Goal: Task Accomplishment & Management: Use online tool/utility

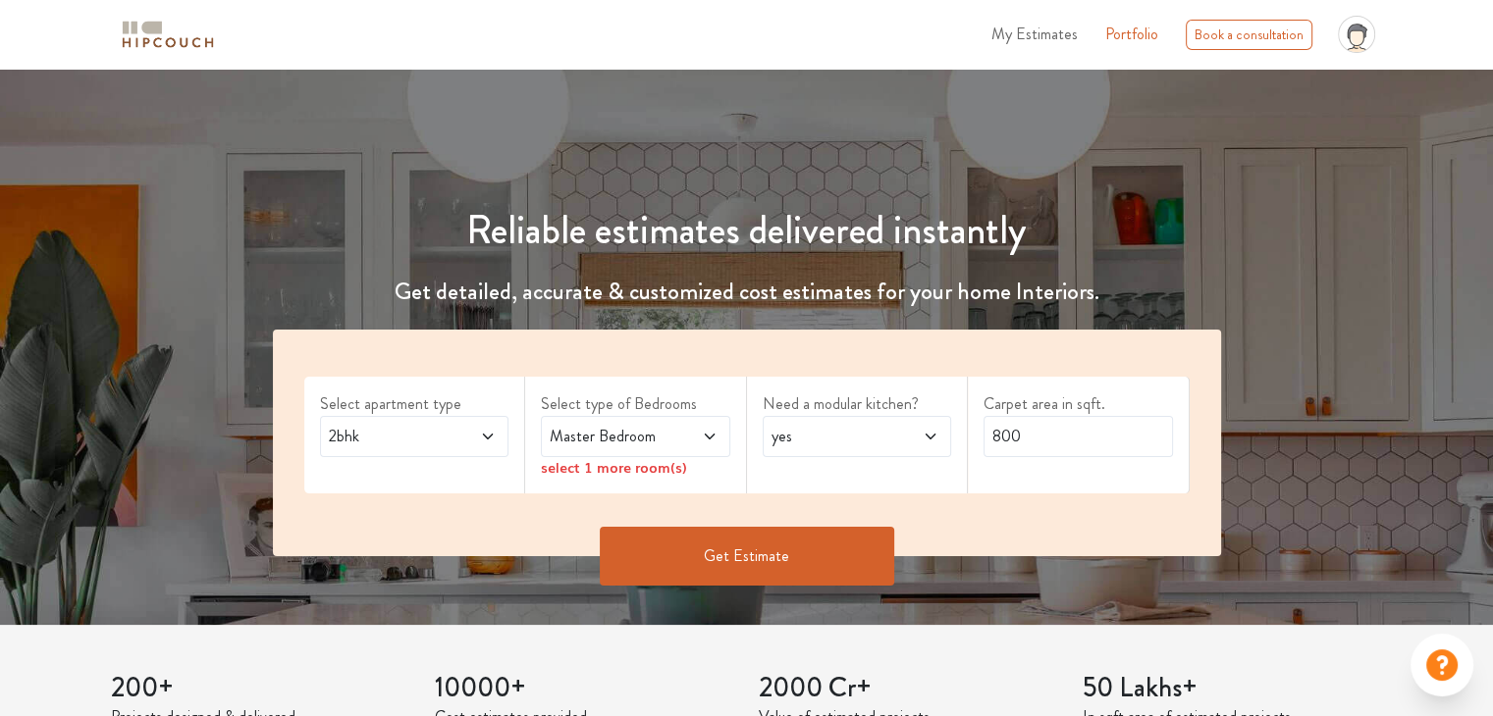
scroll to position [118, 0]
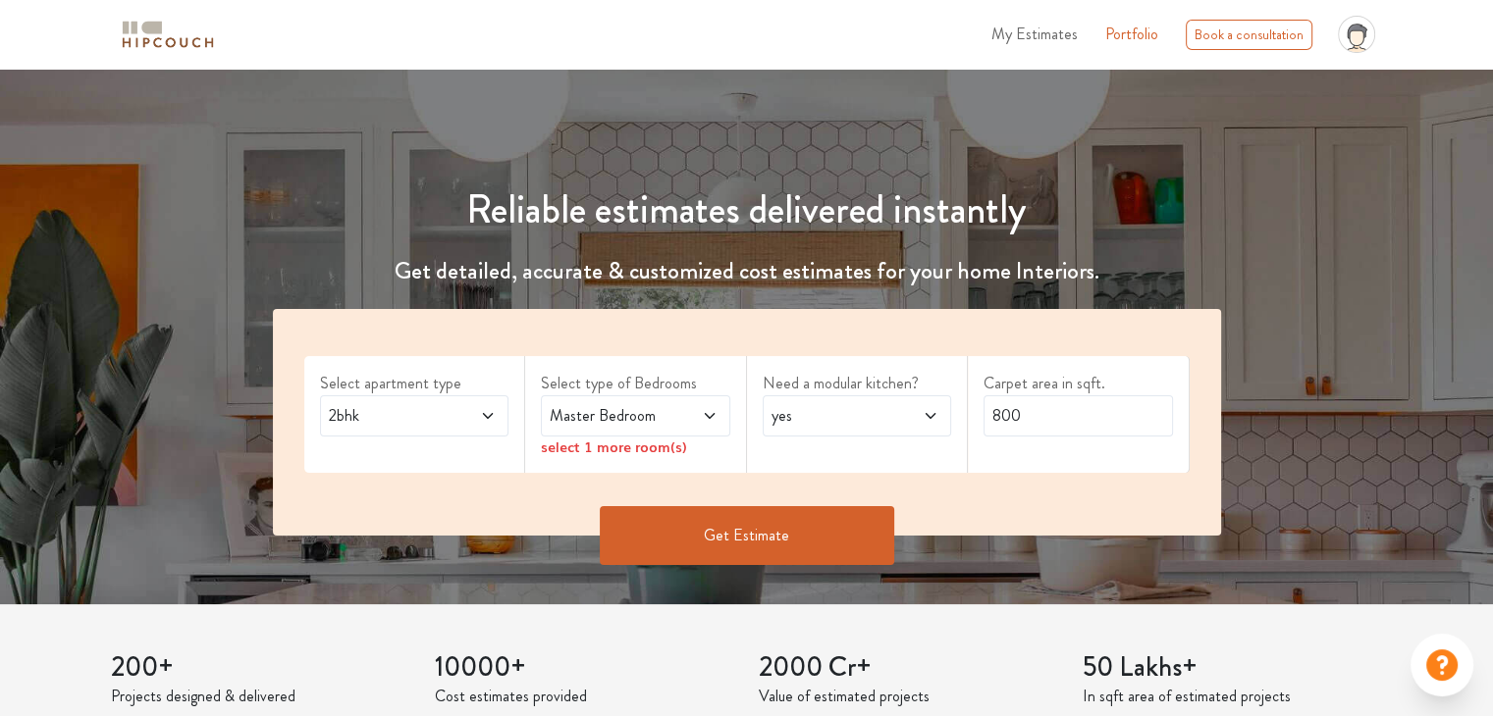
click at [408, 406] on span "2bhk" at bounding box center [389, 416] width 129 height 24
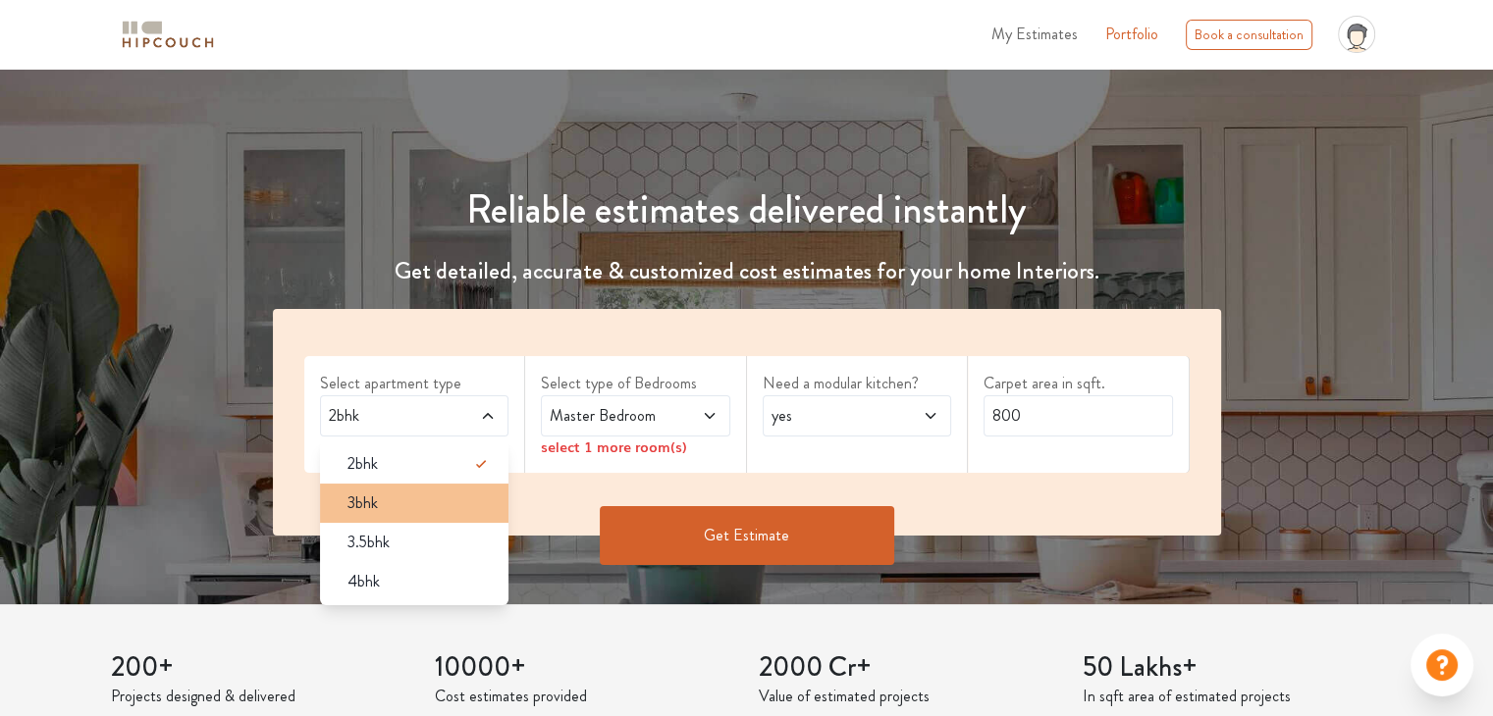
click at [414, 499] on div "3bhk" at bounding box center [421, 504] width 178 height 24
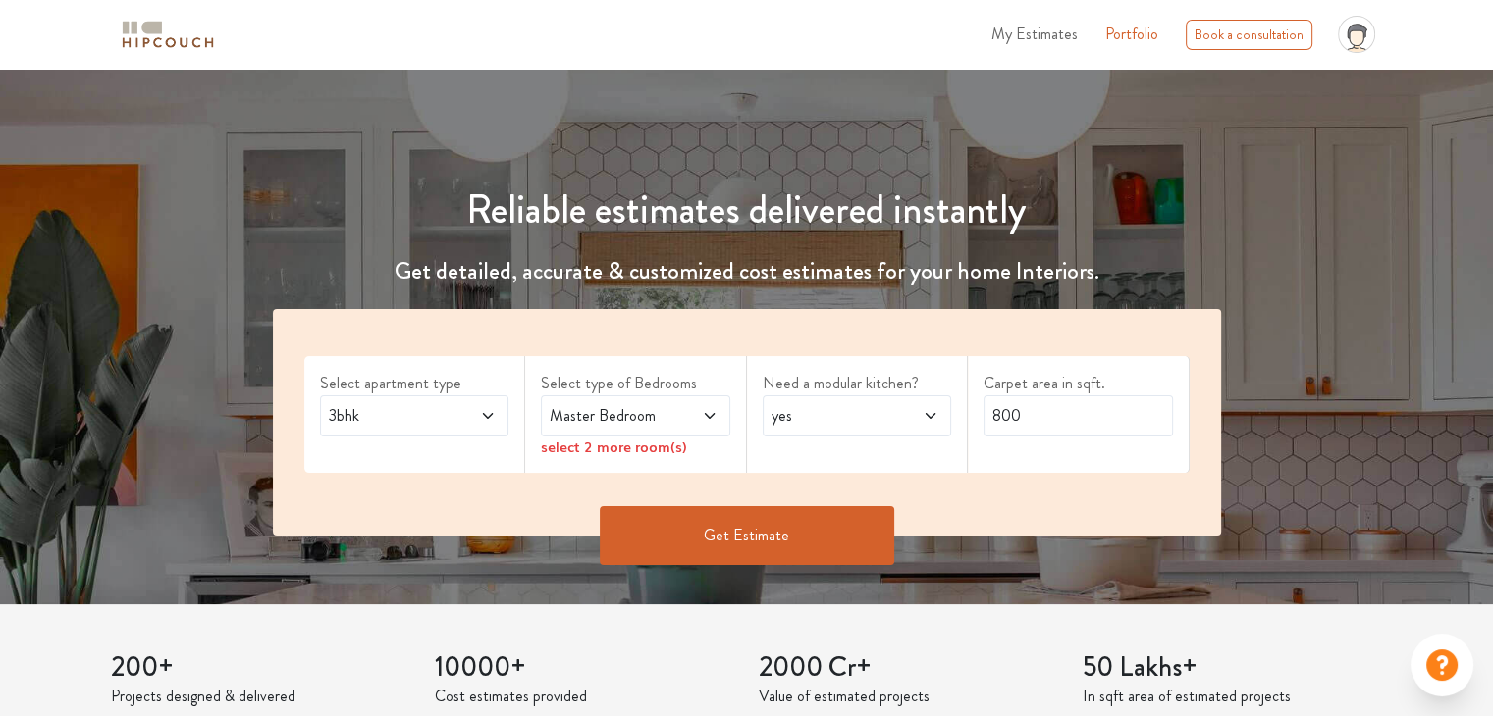
click at [709, 417] on icon at bounding box center [709, 416] width 10 height 6
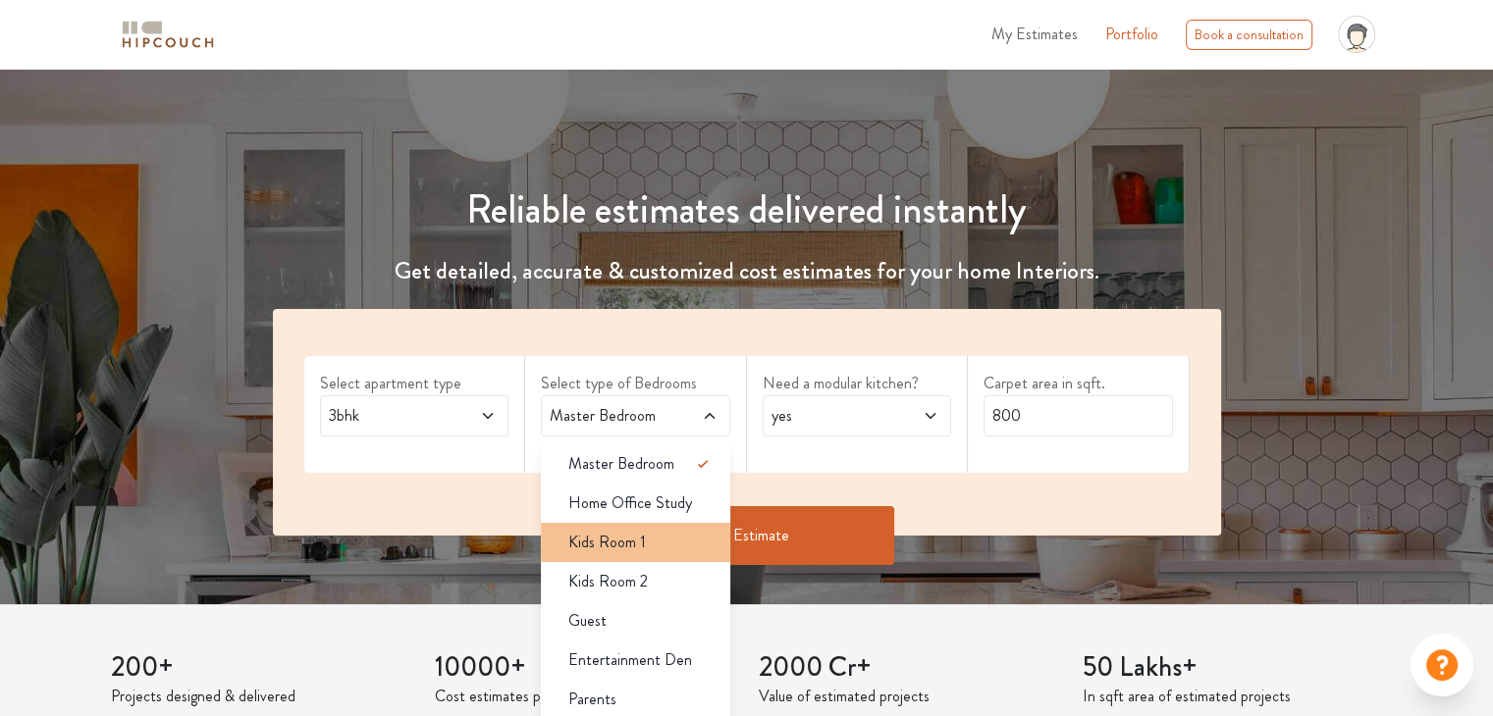
click at [665, 547] on div "Kids Room 1" at bounding box center [641, 543] width 178 height 24
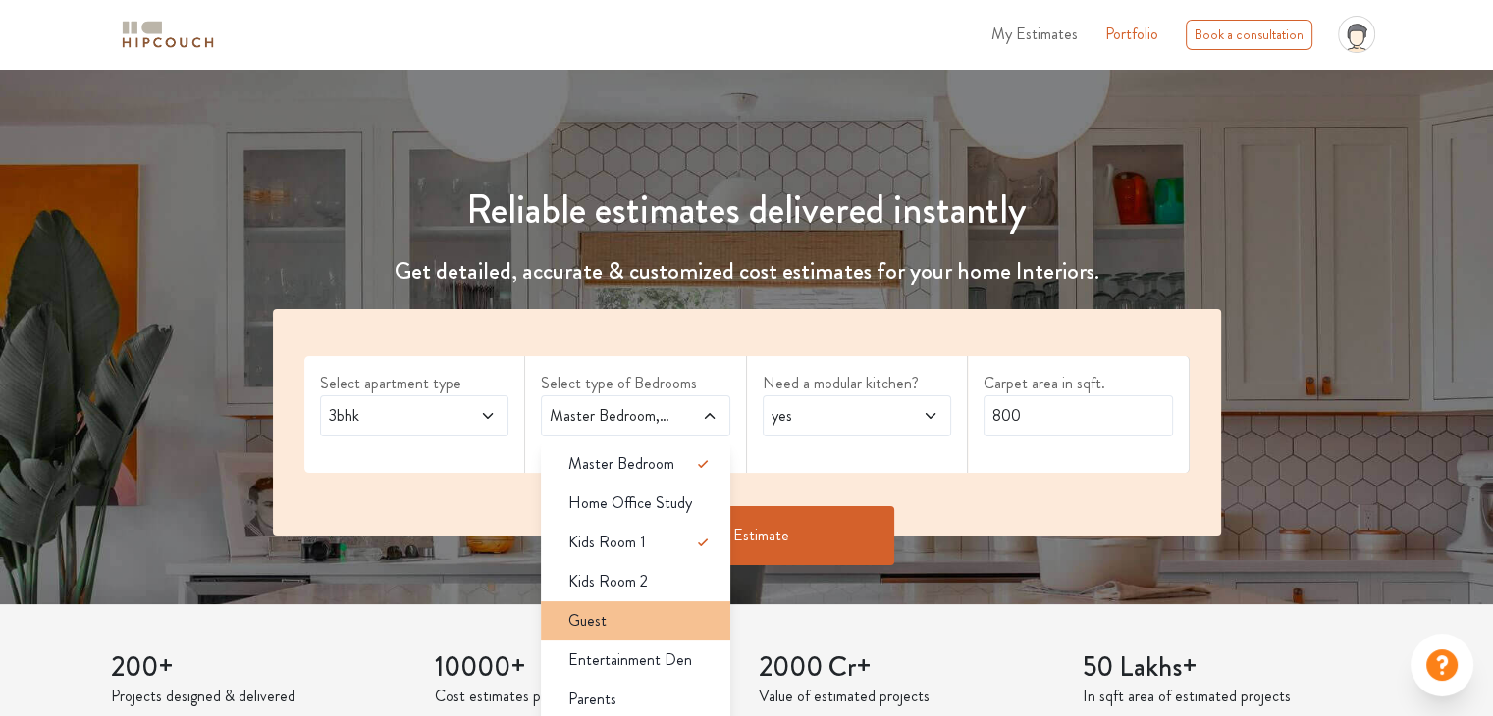
click at [631, 619] on div "Guest" at bounding box center [641, 621] width 178 height 24
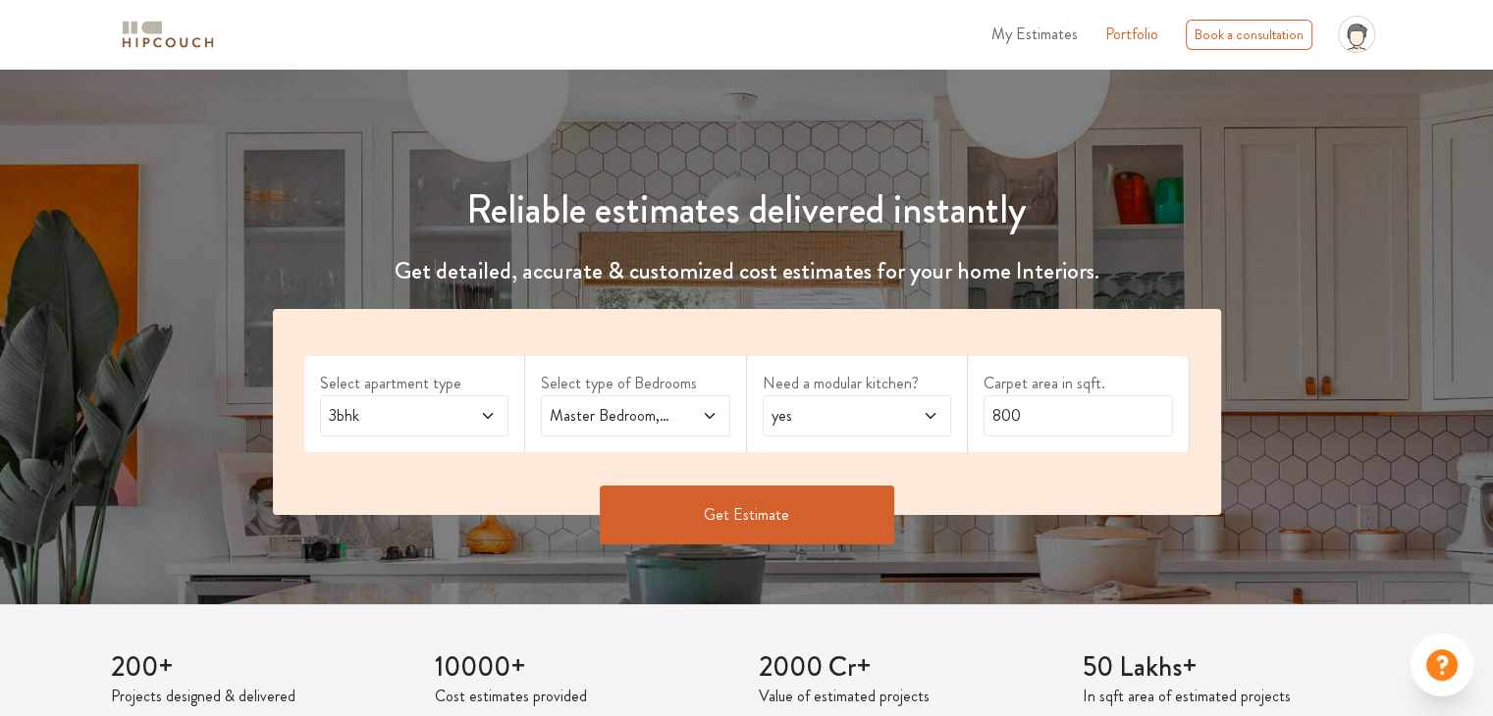
click at [933, 418] on icon at bounding box center [930, 416] width 16 height 16
click at [1043, 424] on input "800" at bounding box center [1077, 415] width 189 height 41
type input "1043"
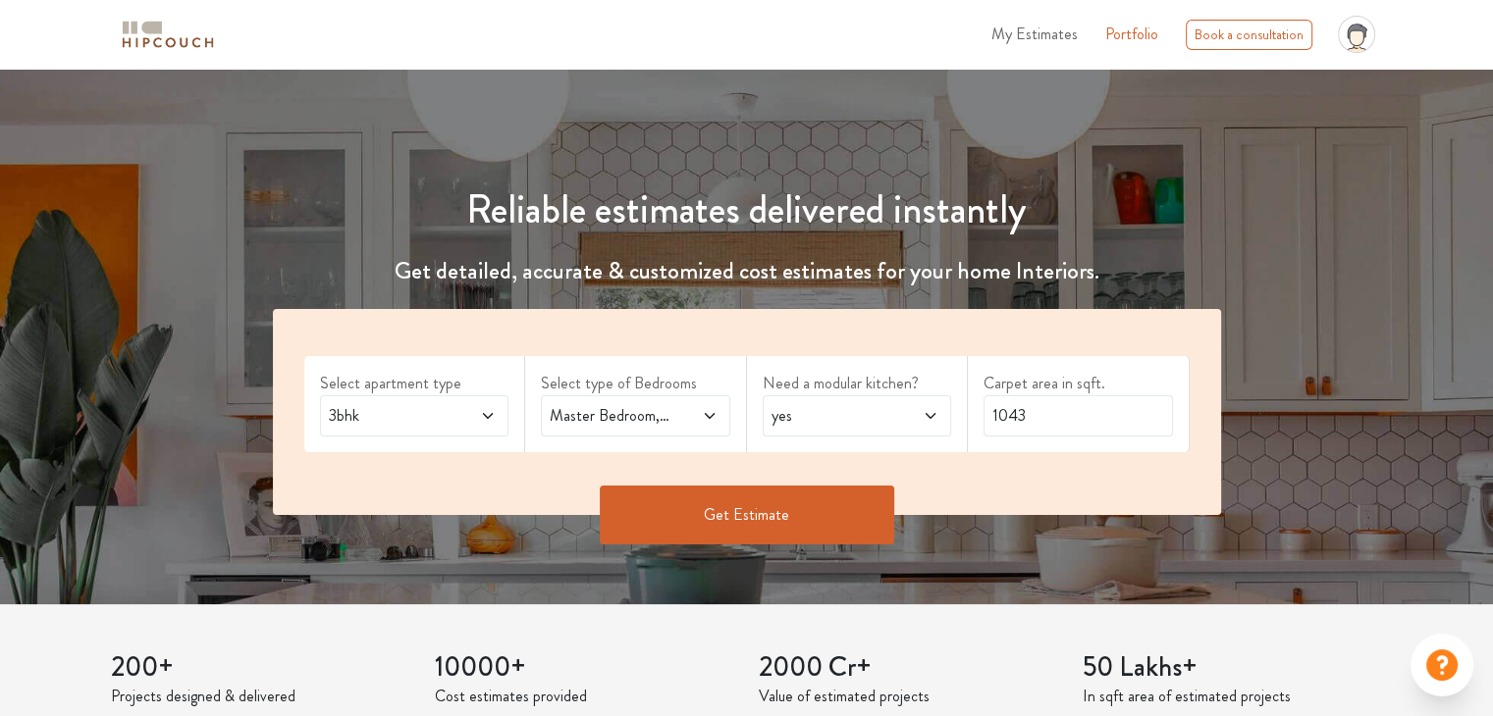
click at [821, 515] on button "Get Estimate" at bounding box center [747, 515] width 294 height 59
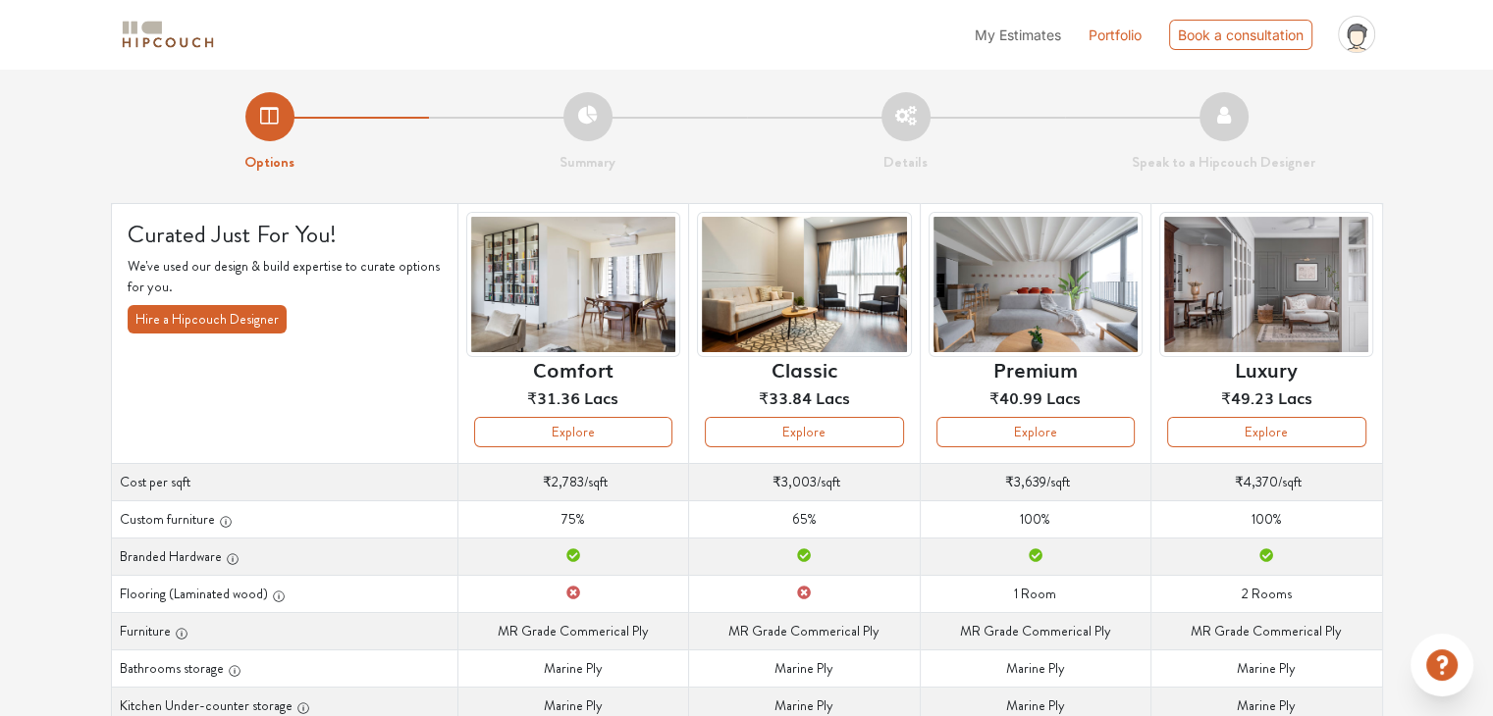
click at [599, 116] on li "Summary" at bounding box center [588, 132] width 318 height 81
click at [542, 115] on li "Summary" at bounding box center [588, 132] width 318 height 81
click at [546, 437] on button "Explore" at bounding box center [573, 432] width 198 height 30
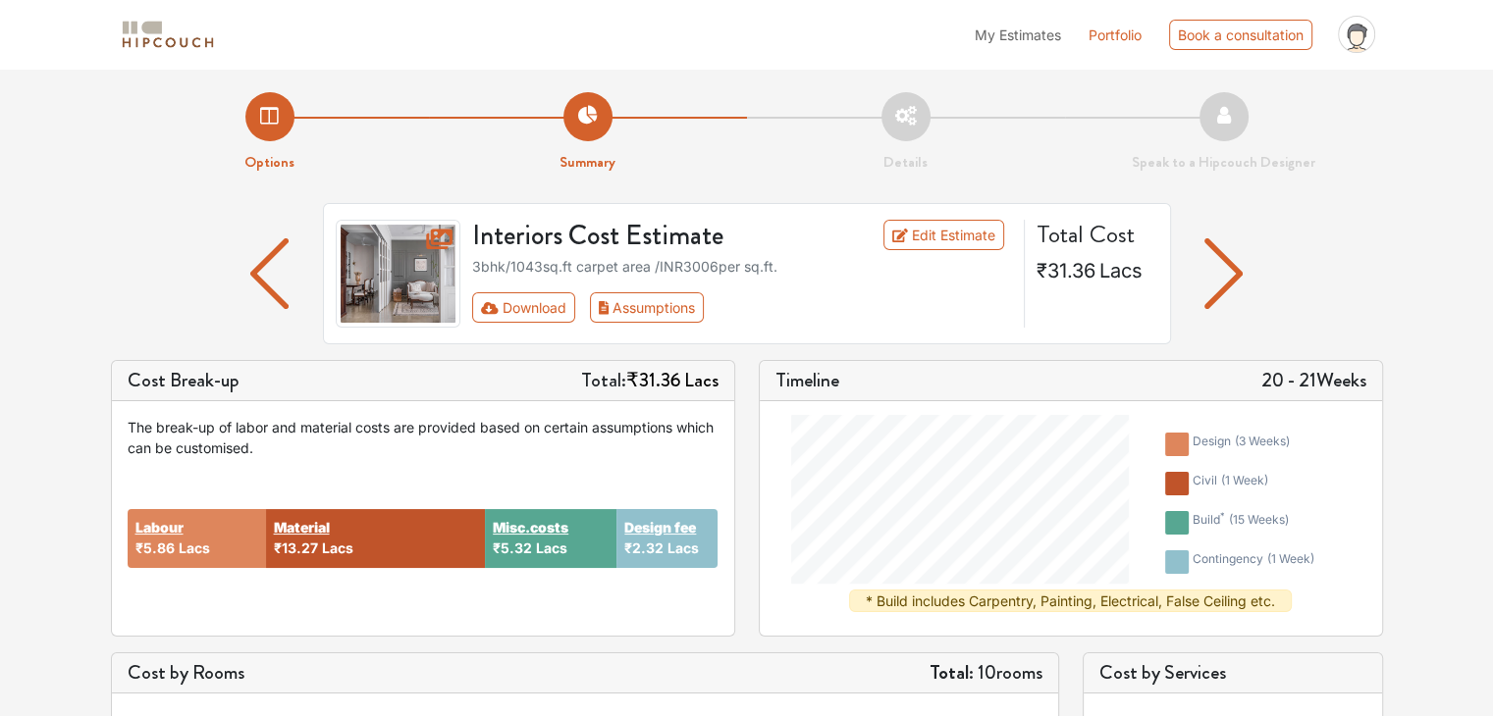
click at [991, 272] on div "3bhk / 1043 sq.ft carpet area /INR 3006 per sq.ft." at bounding box center [742, 266] width 540 height 21
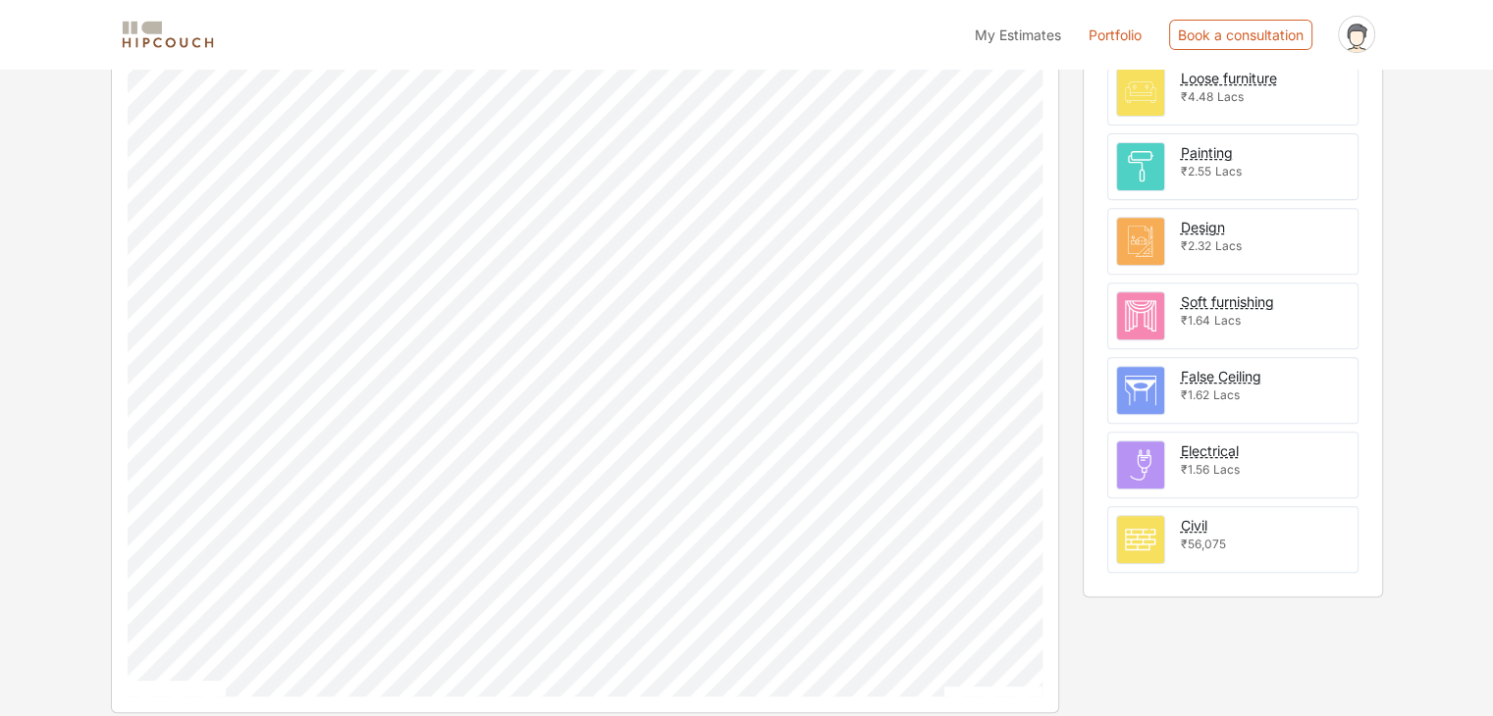
scroll to position [736, 0]
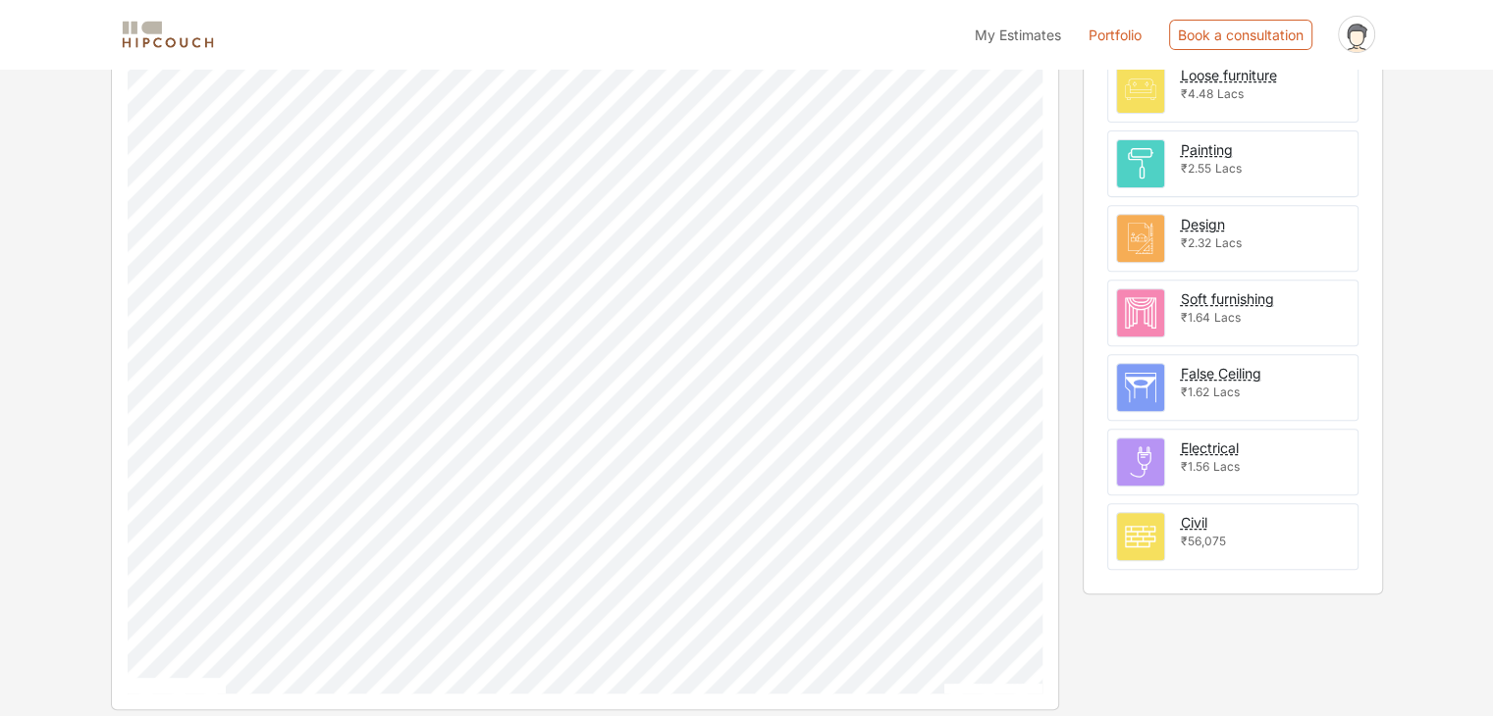
click at [1197, 534] on span "₹56,075" at bounding box center [1203, 541] width 45 height 15
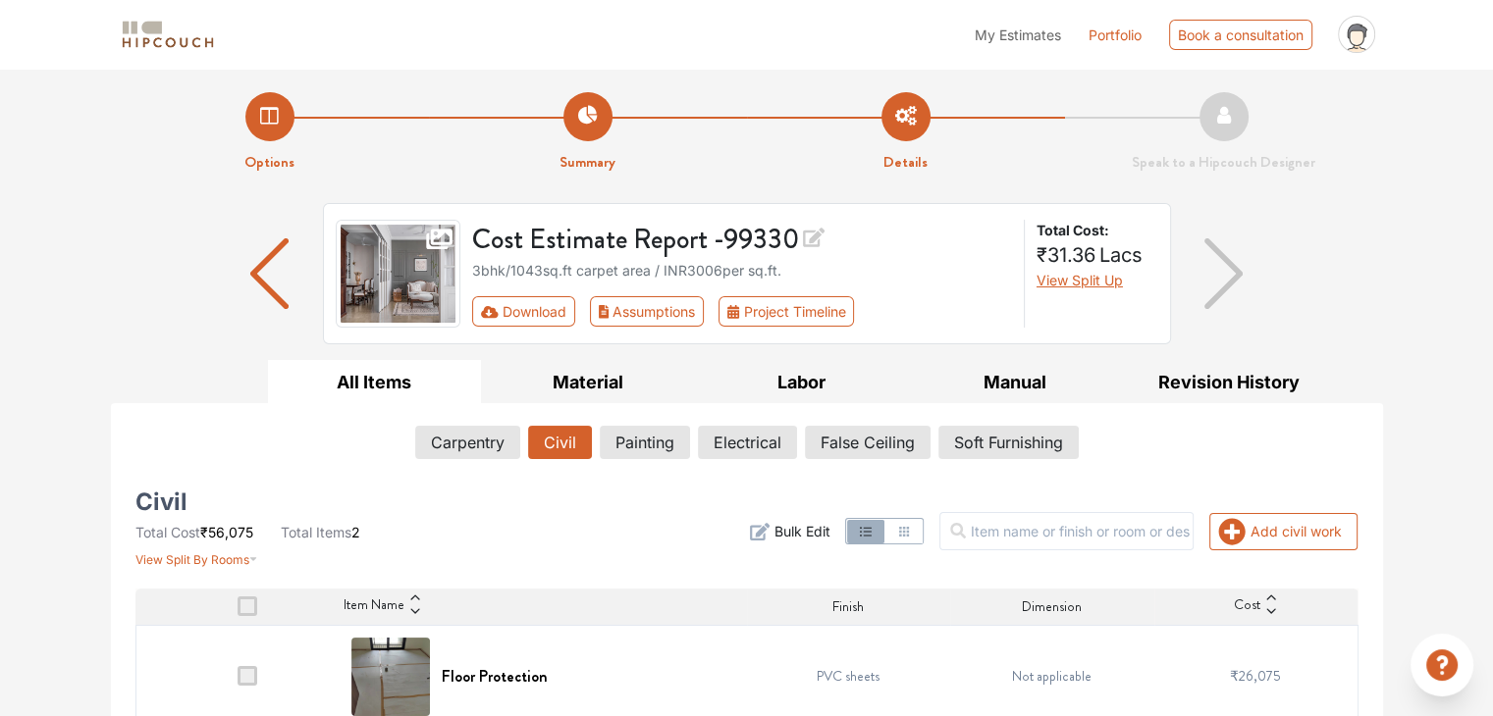
click at [250, 272] on img "button" at bounding box center [269, 273] width 38 height 71
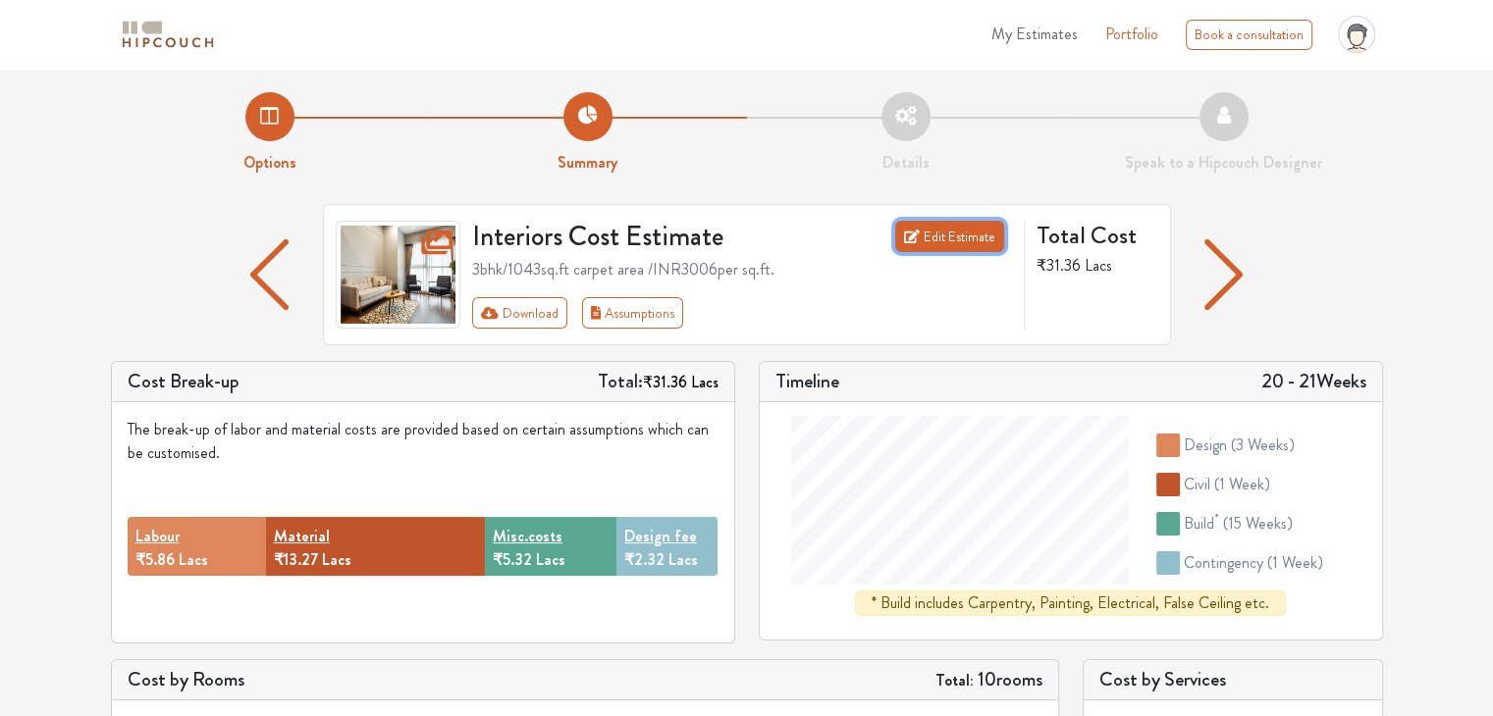
click at [949, 233] on link "Edit Estimate" at bounding box center [949, 236] width 109 height 31
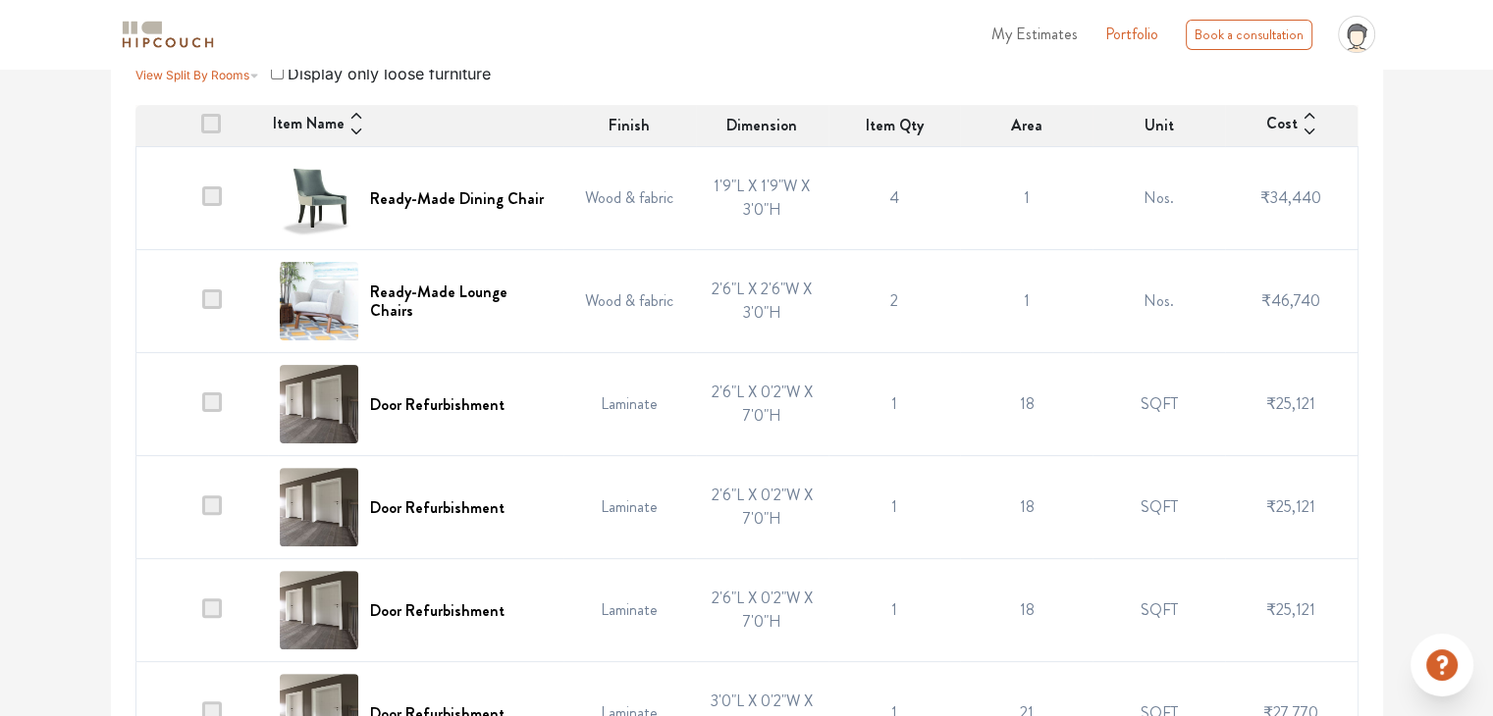
scroll to position [533, 0]
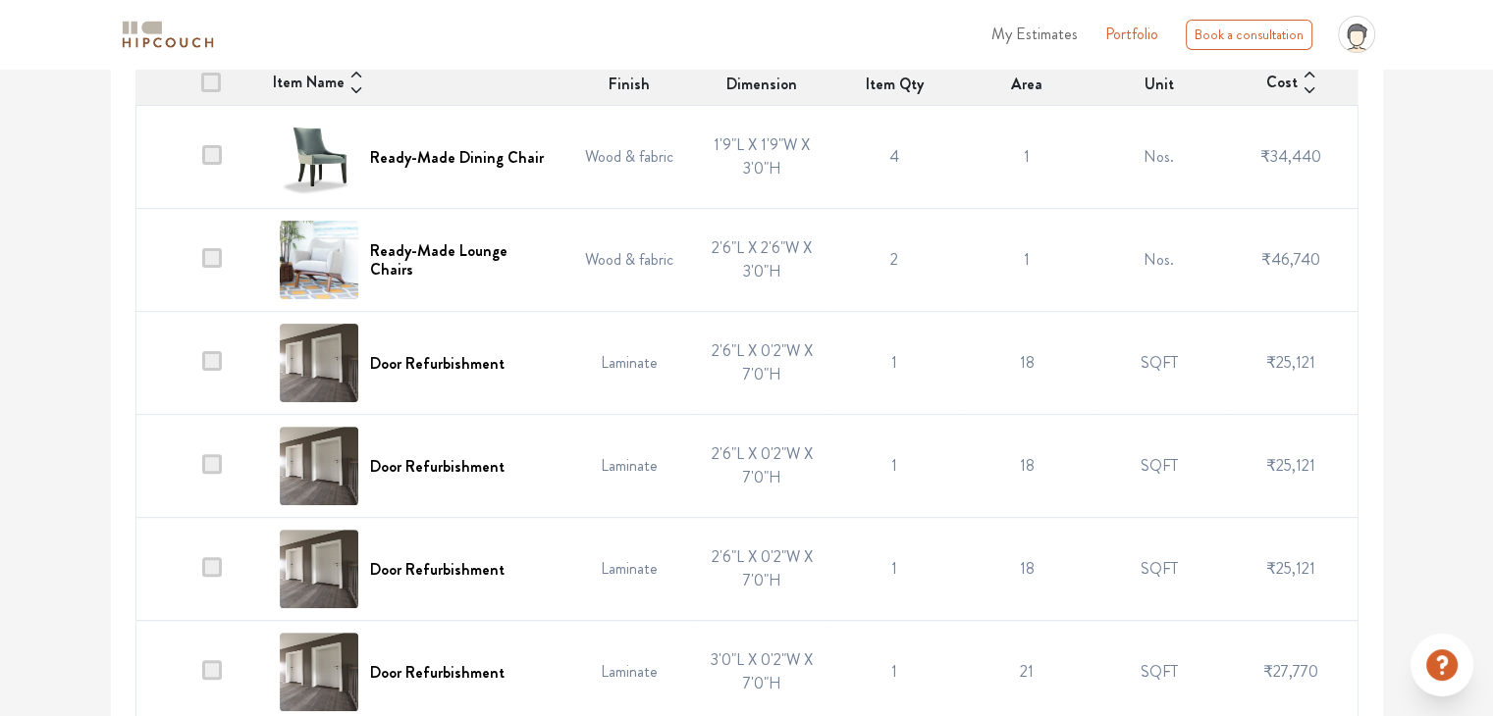
click at [836, 297] on td "2" at bounding box center [894, 260] width 132 height 103
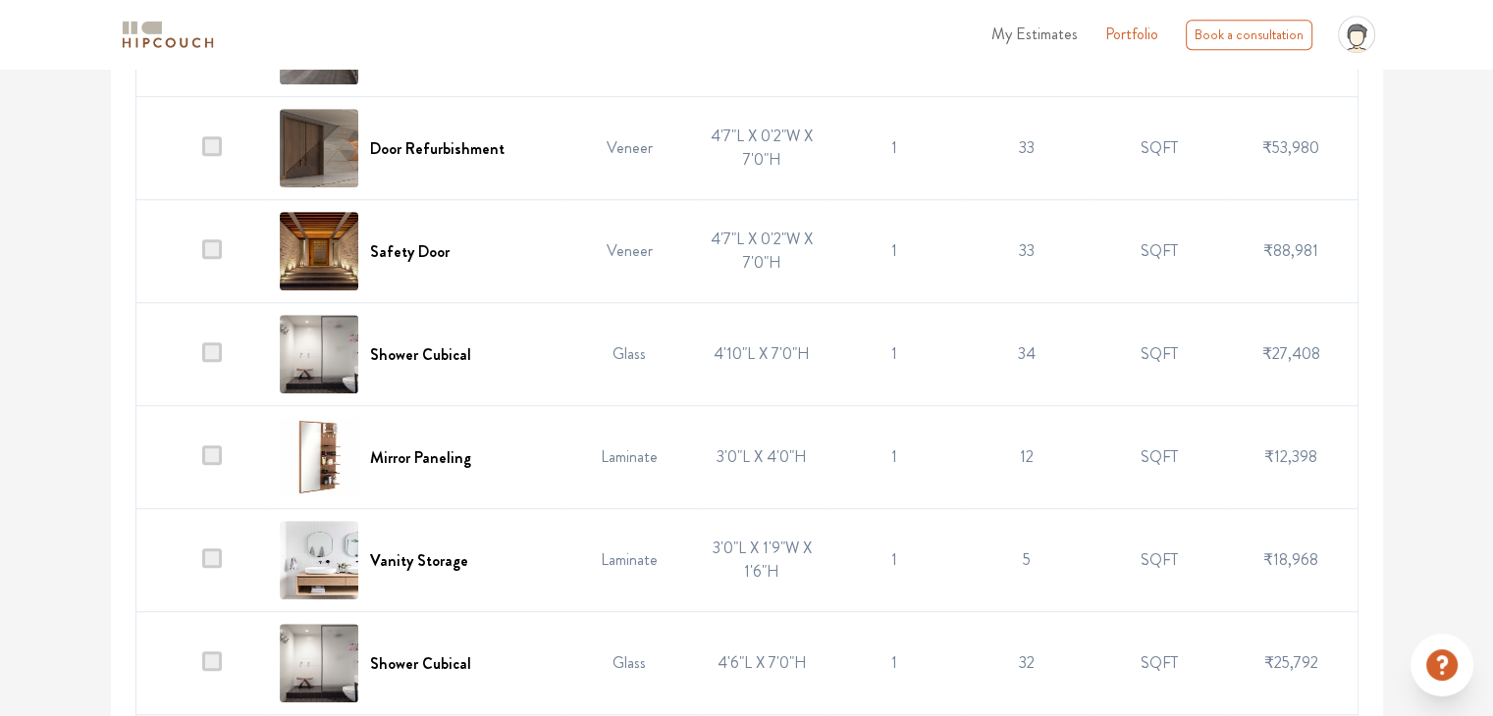
scroll to position [1369, 0]
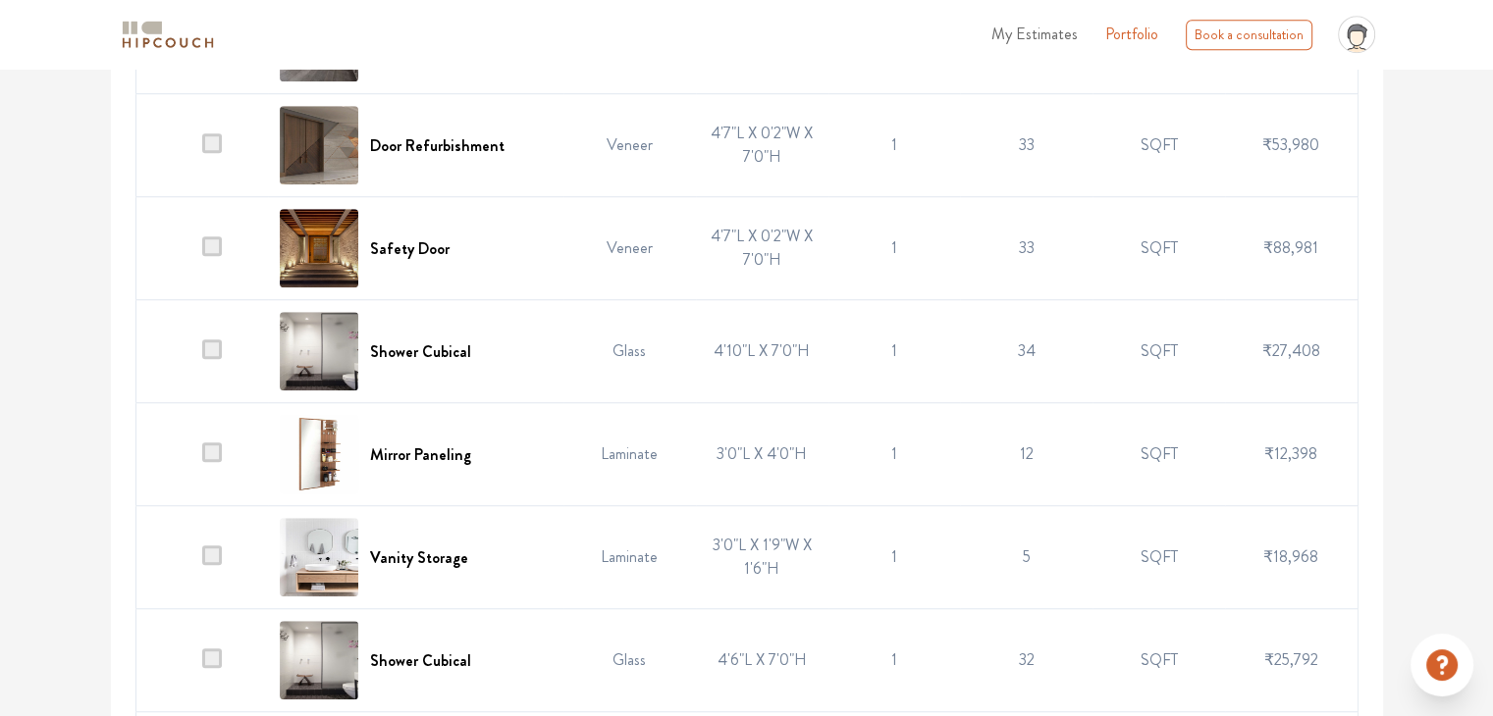
click at [213, 342] on span at bounding box center [212, 350] width 20 height 20
click at [202, 356] on input "checkbox" at bounding box center [202, 356] width 0 height 0
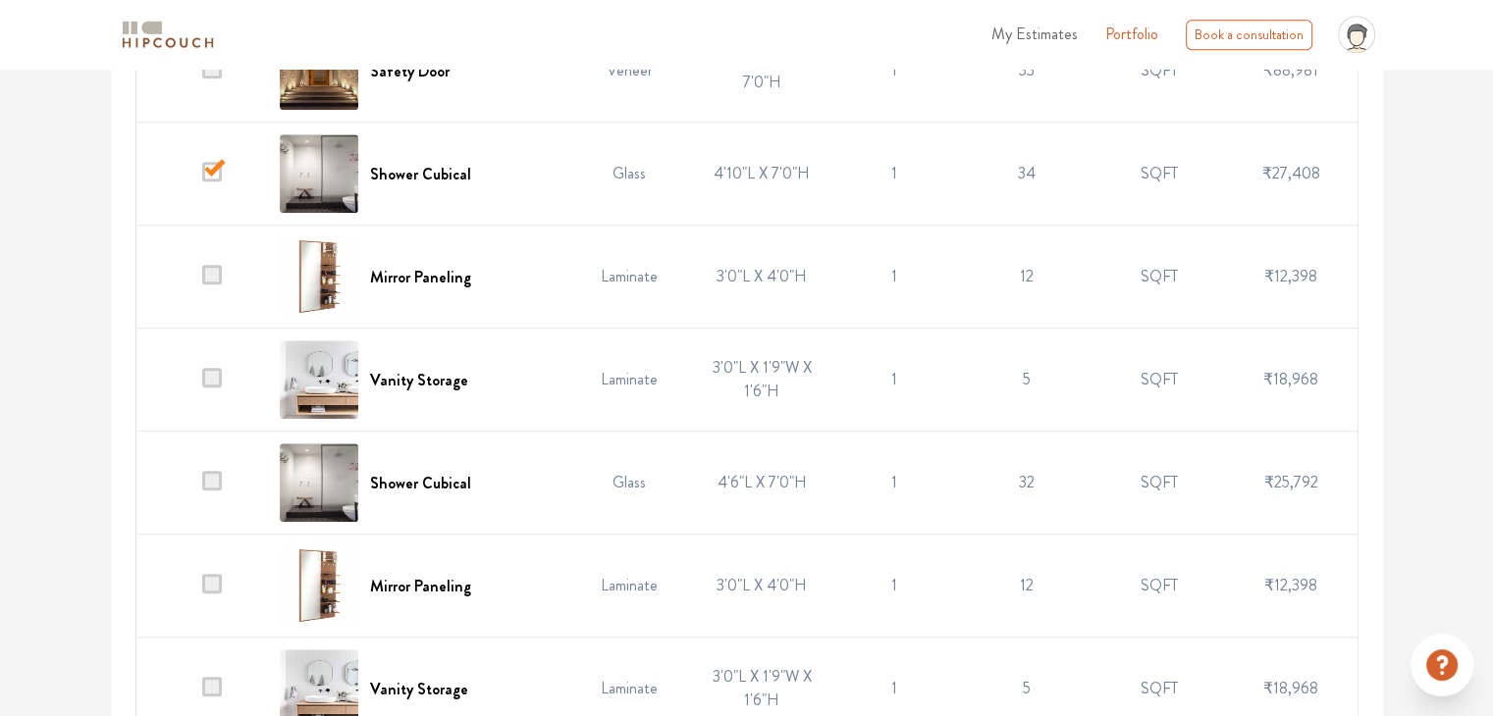
scroll to position [1553, 0]
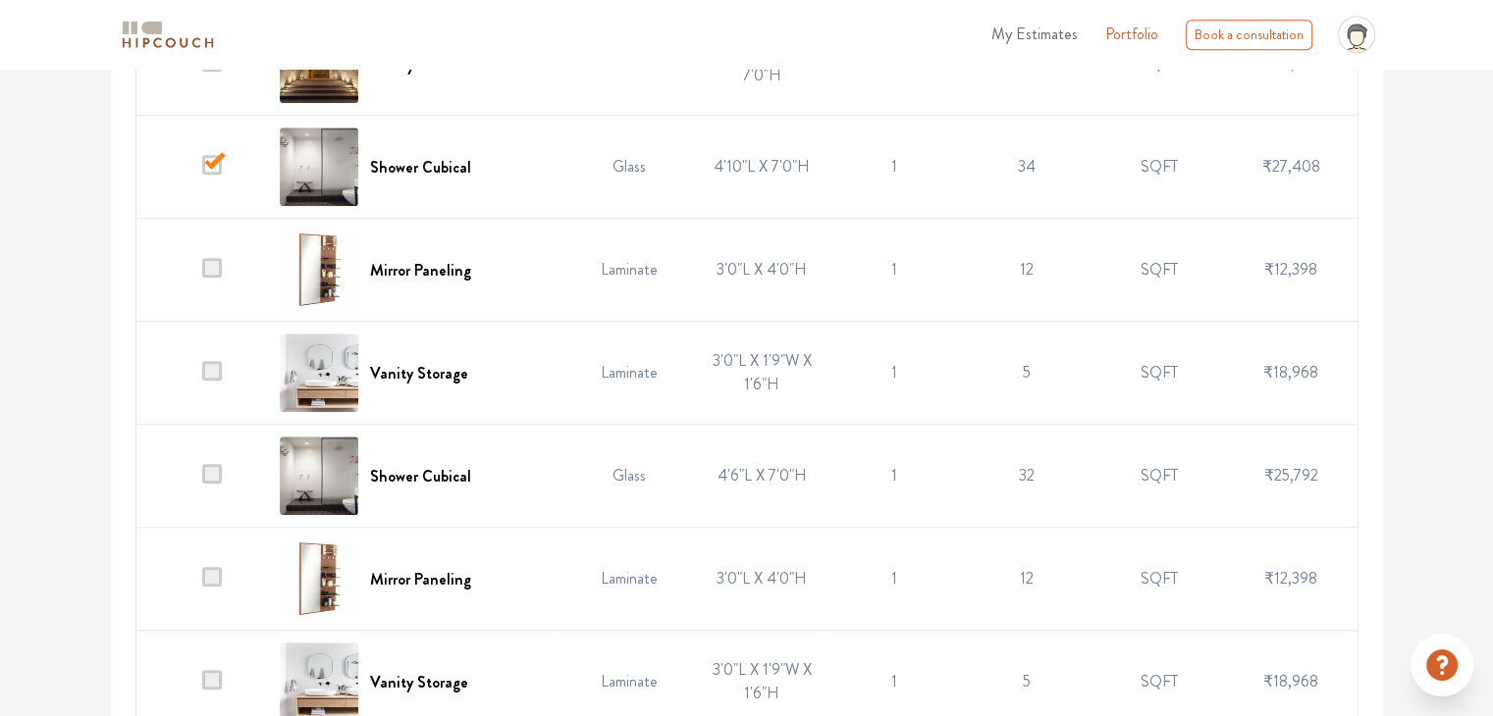
click at [210, 370] on span at bounding box center [212, 371] width 20 height 20
click at [202, 378] on input "checkbox" at bounding box center [202, 378] width 0 height 0
click at [212, 469] on span at bounding box center [212, 474] width 20 height 20
click at [202, 481] on input "checkbox" at bounding box center [202, 481] width 0 height 0
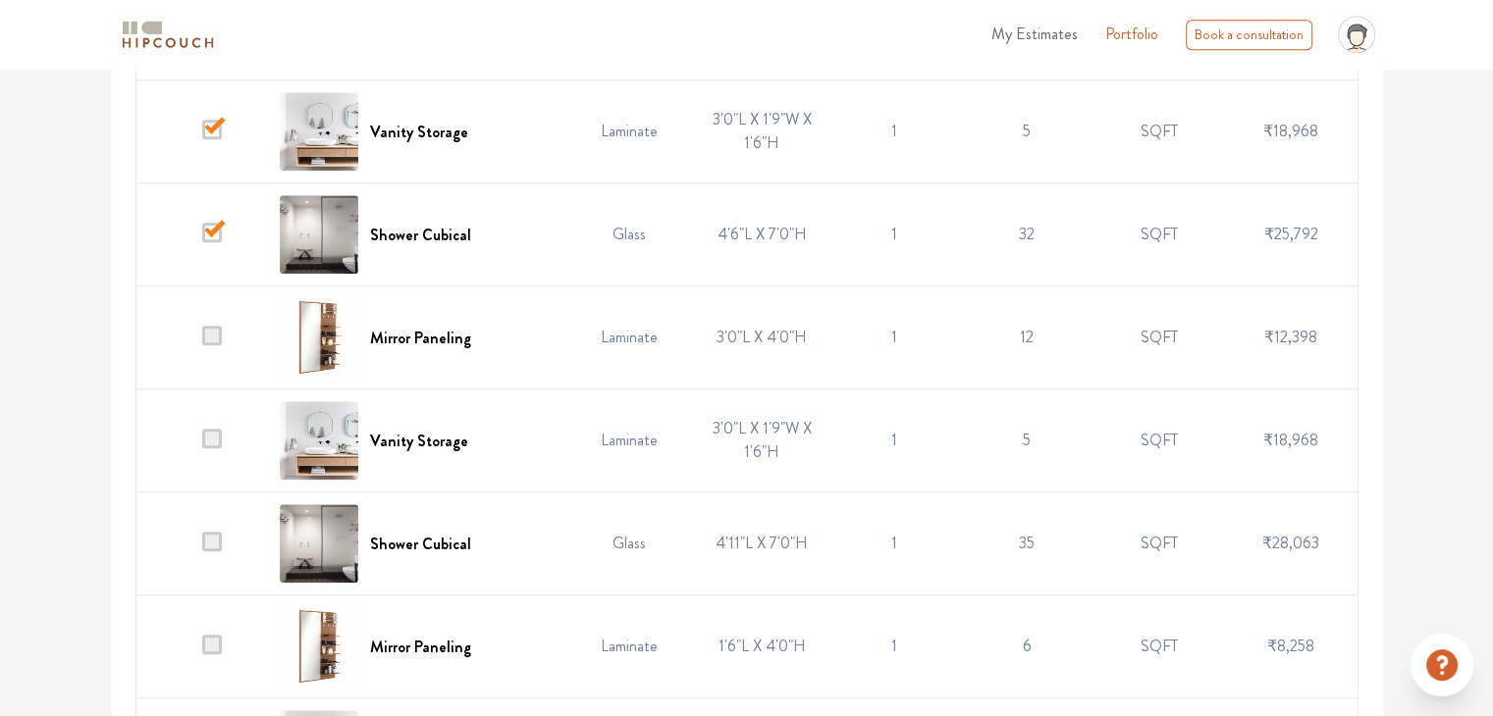
scroll to position [1796, 0]
click at [212, 432] on span at bounding box center [212, 438] width 20 height 20
click at [202, 445] on input "checkbox" at bounding box center [202, 445] width 0 height 0
click at [211, 534] on span at bounding box center [212, 541] width 20 height 20
click at [202, 548] on input "checkbox" at bounding box center [202, 548] width 0 height 0
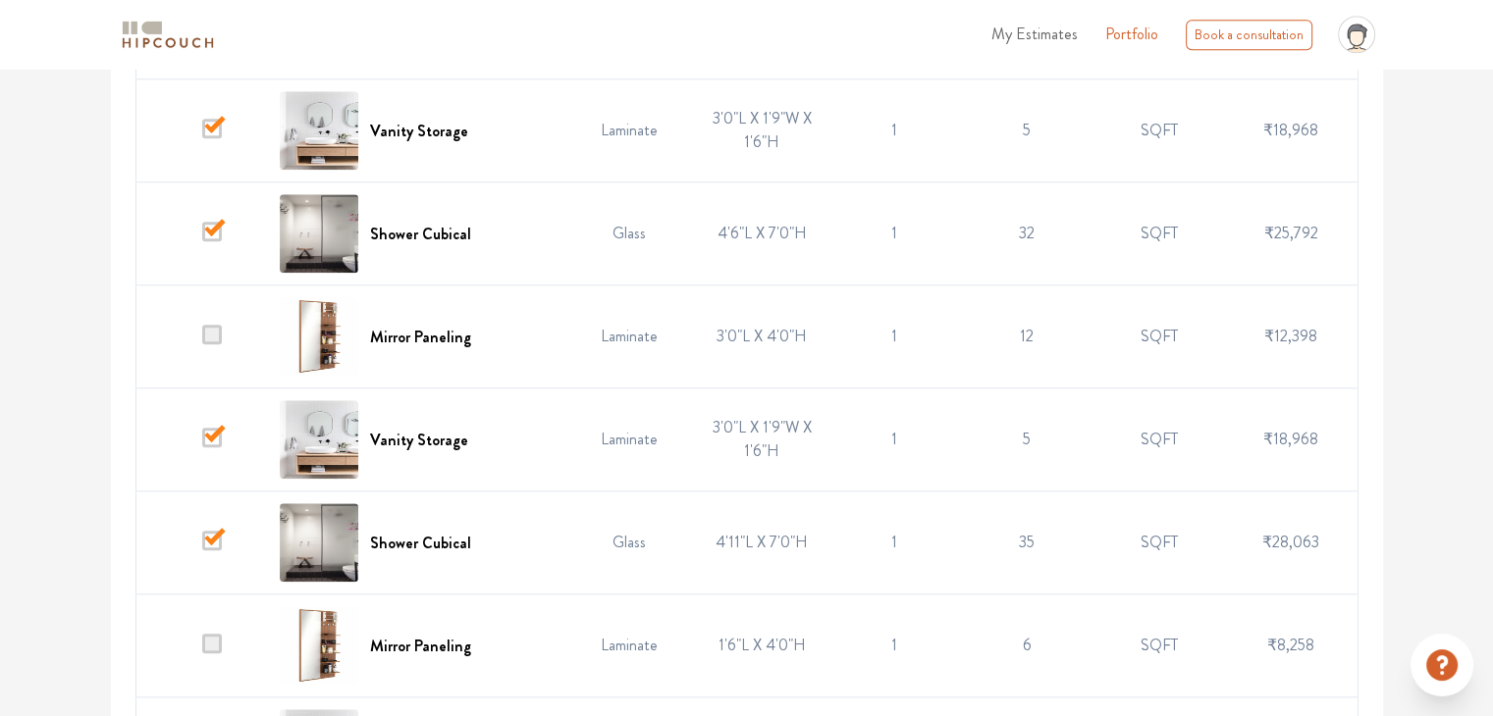
click at [208, 336] on span at bounding box center [212, 335] width 20 height 20
click at [202, 341] on input "checkbox" at bounding box center [202, 341] width 0 height 0
click at [214, 637] on span at bounding box center [212, 644] width 20 height 20
click at [202, 651] on input "checkbox" at bounding box center [202, 651] width 0 height 0
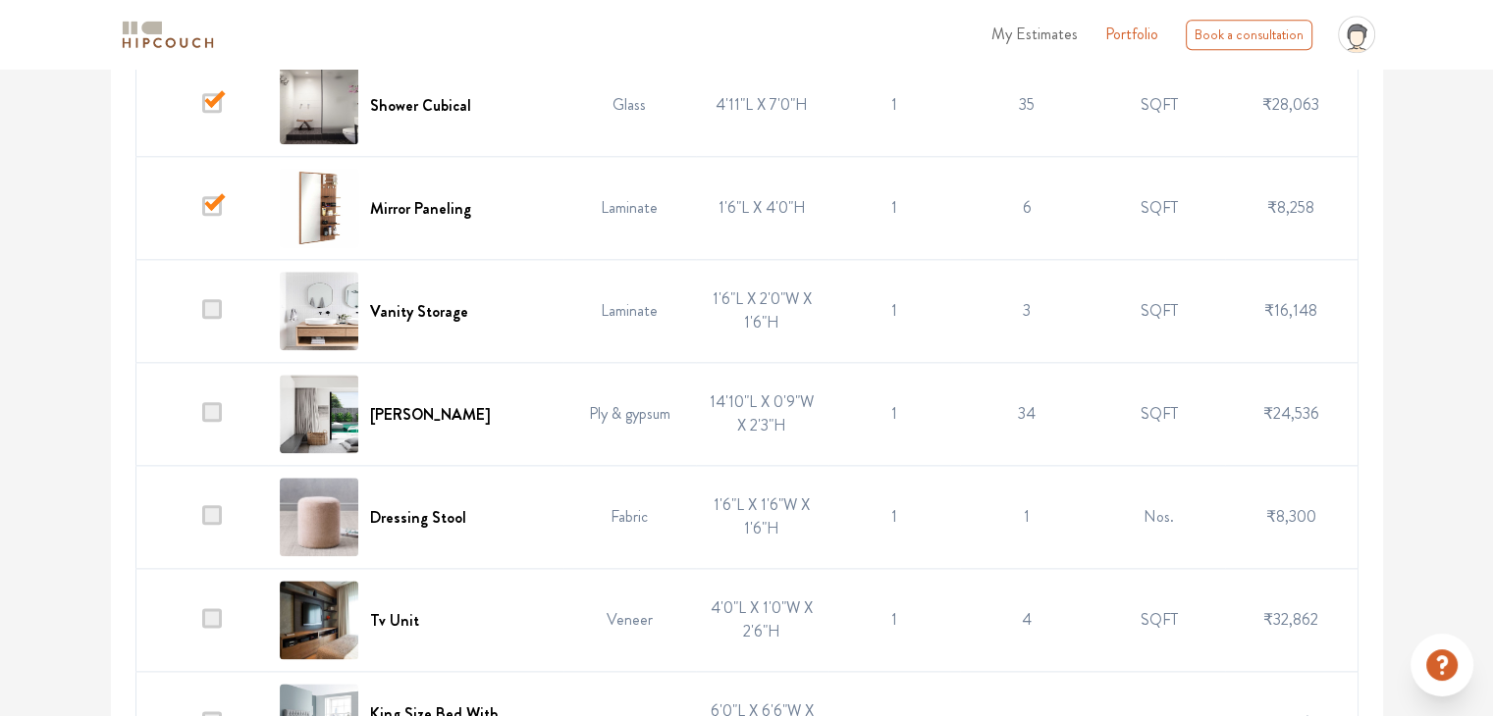
scroll to position [2240, 0]
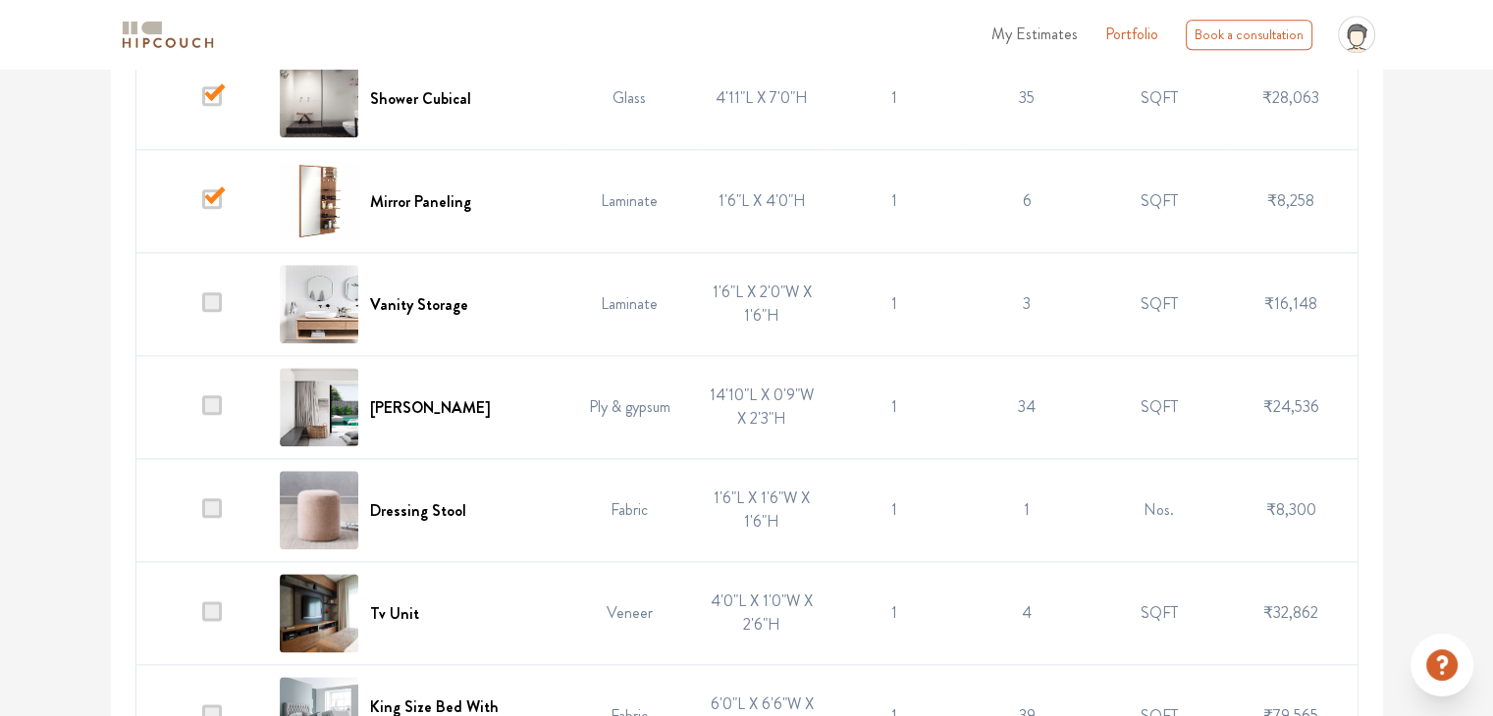
click at [212, 297] on span at bounding box center [212, 302] width 20 height 20
click at [202, 309] on input "checkbox" at bounding box center [202, 309] width 0 height 0
click at [215, 508] on span at bounding box center [212, 509] width 20 height 20
click at [202, 515] on input "checkbox" at bounding box center [202, 515] width 0 height 0
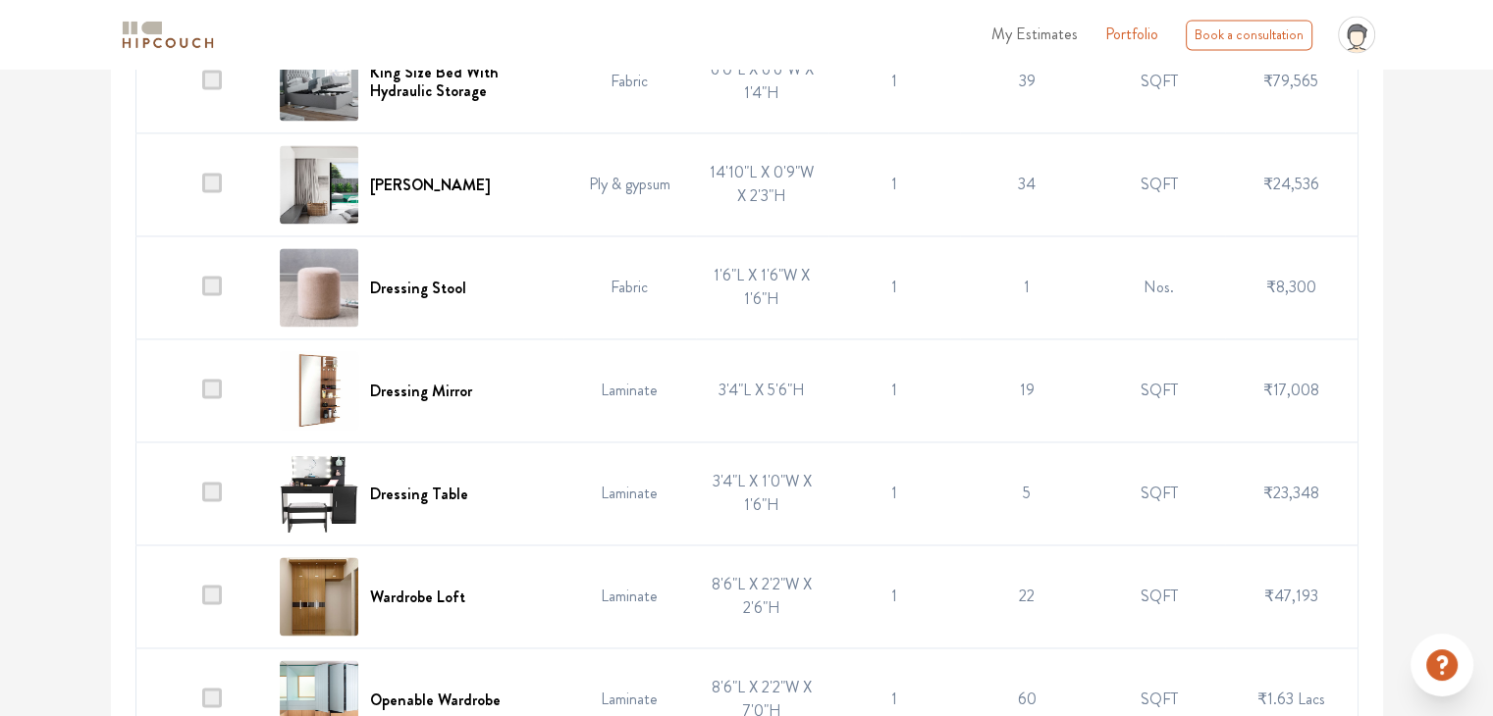
scroll to position [2891, 0]
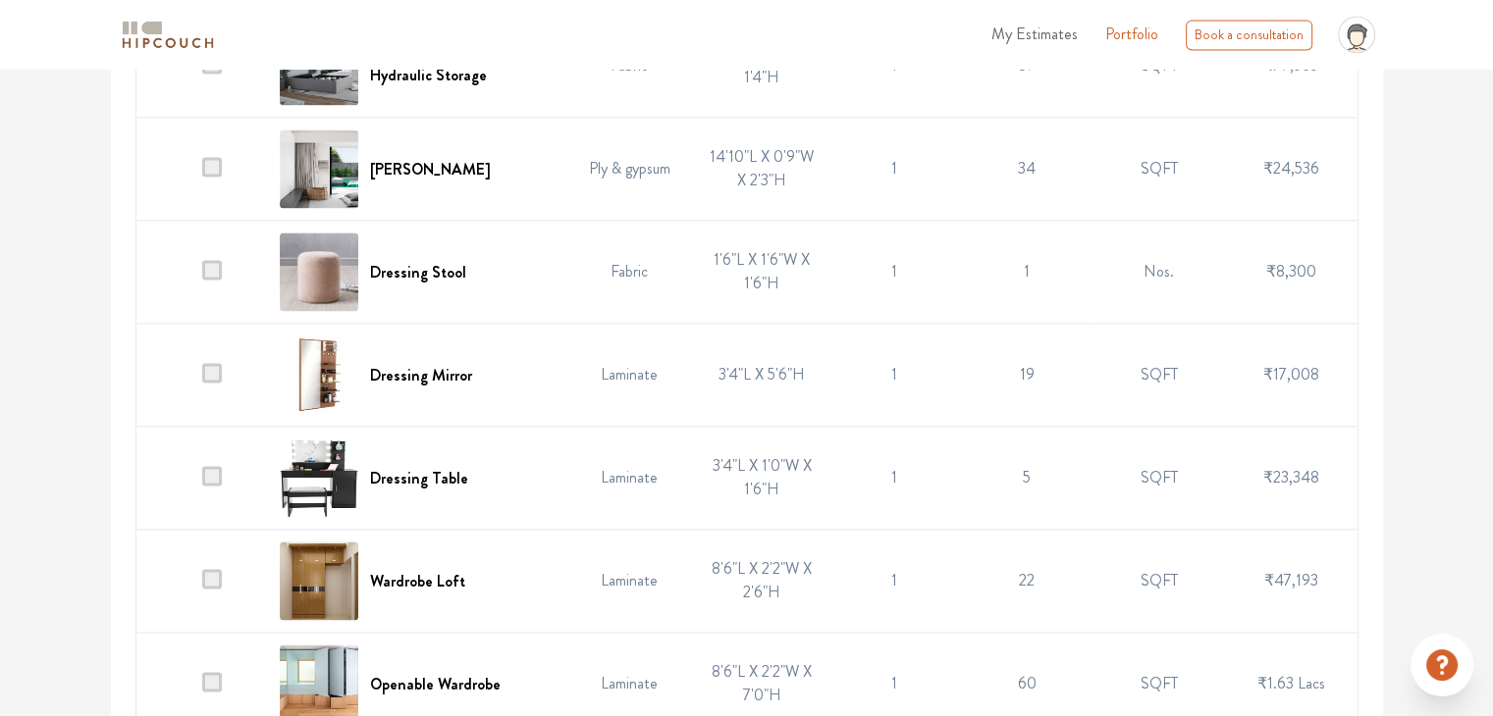
click at [211, 364] on span at bounding box center [212, 373] width 20 height 20
click at [202, 380] on input "checkbox" at bounding box center [202, 380] width 0 height 0
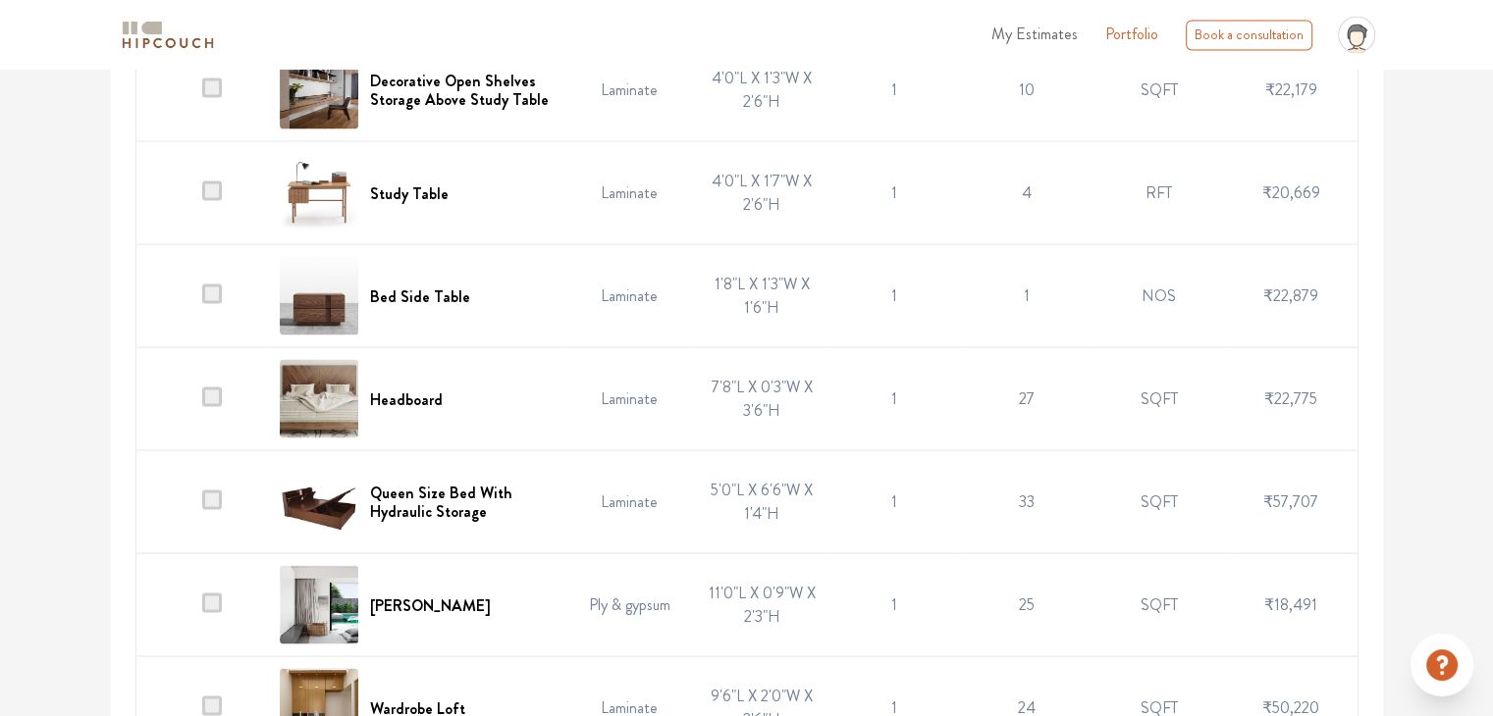
scroll to position [3698, 0]
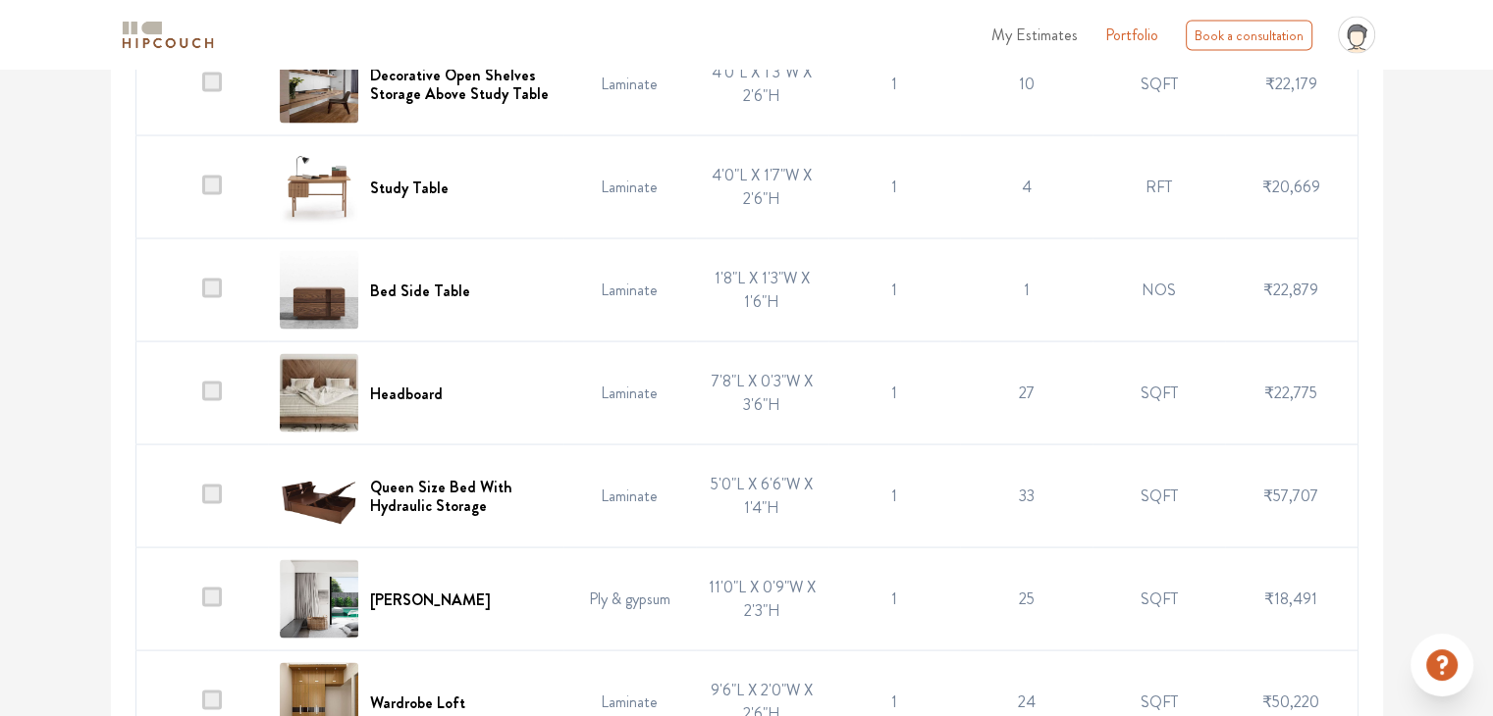
click at [211, 385] on span at bounding box center [212, 391] width 20 height 20
click at [202, 397] on input "checkbox" at bounding box center [202, 397] width 0 height 0
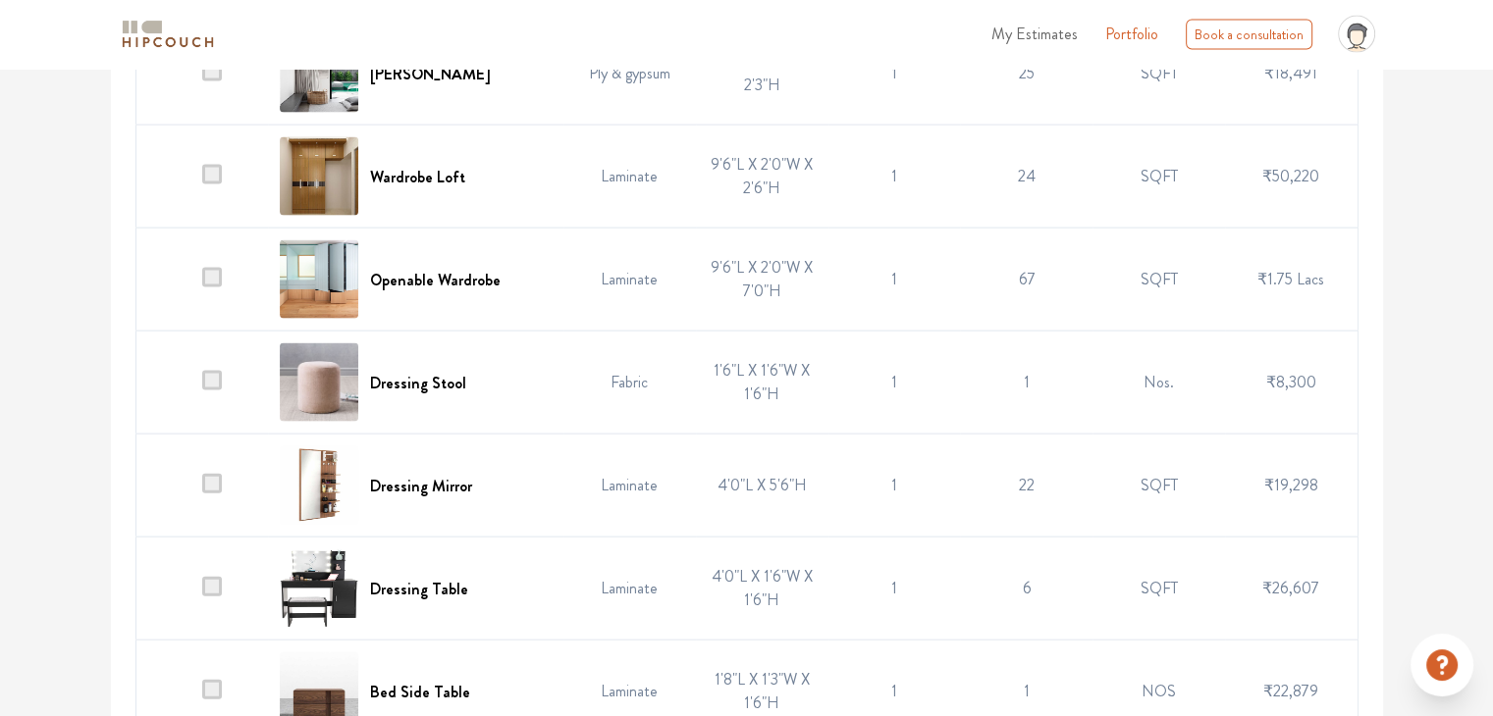
scroll to position [4228, 0]
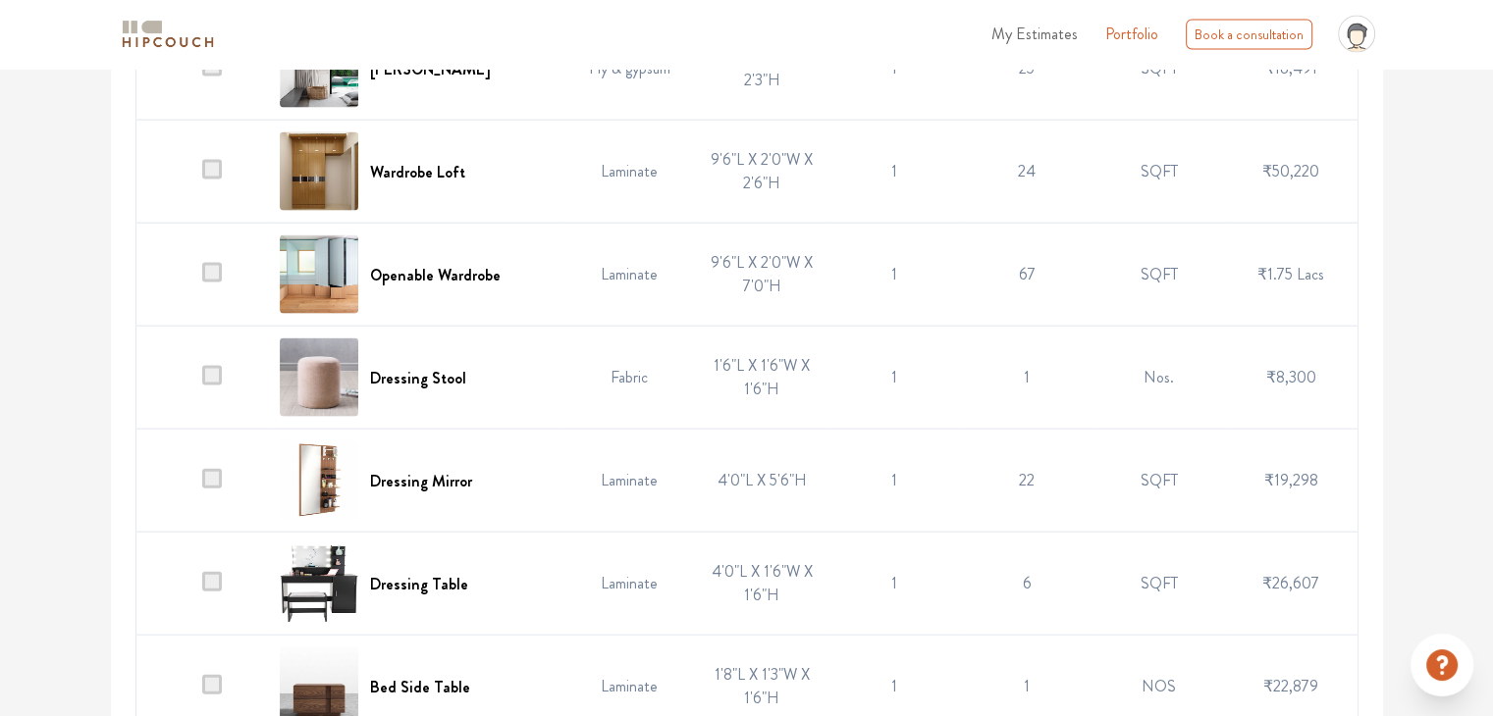
click at [214, 366] on span at bounding box center [212, 376] width 20 height 20
click at [202, 383] on input "checkbox" at bounding box center [202, 383] width 0 height 0
click at [220, 469] on span at bounding box center [212, 479] width 20 height 20
click at [202, 486] on input "checkbox" at bounding box center [202, 486] width 0 height 0
click at [216, 578] on span at bounding box center [212, 582] width 20 height 20
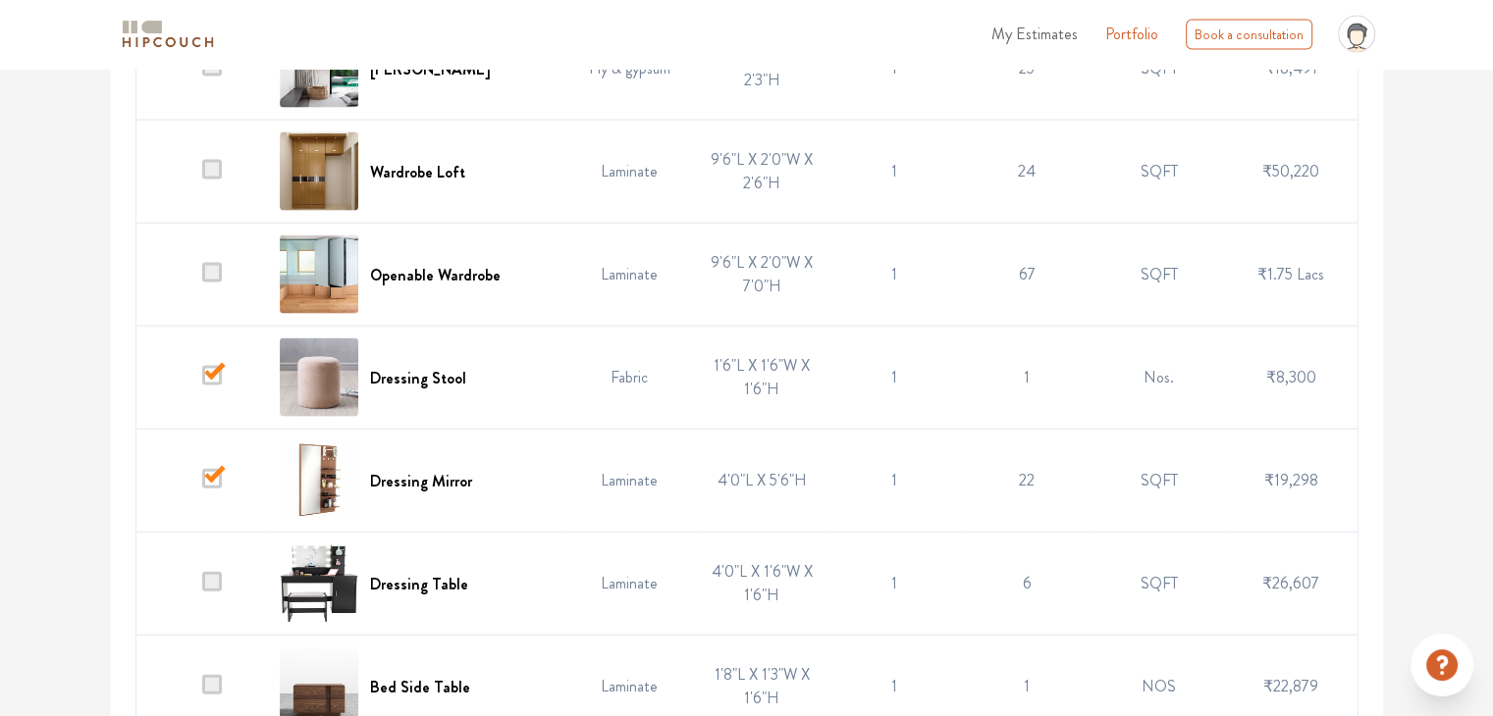
click at [202, 589] on input "checkbox" at bounding box center [202, 589] width 0 height 0
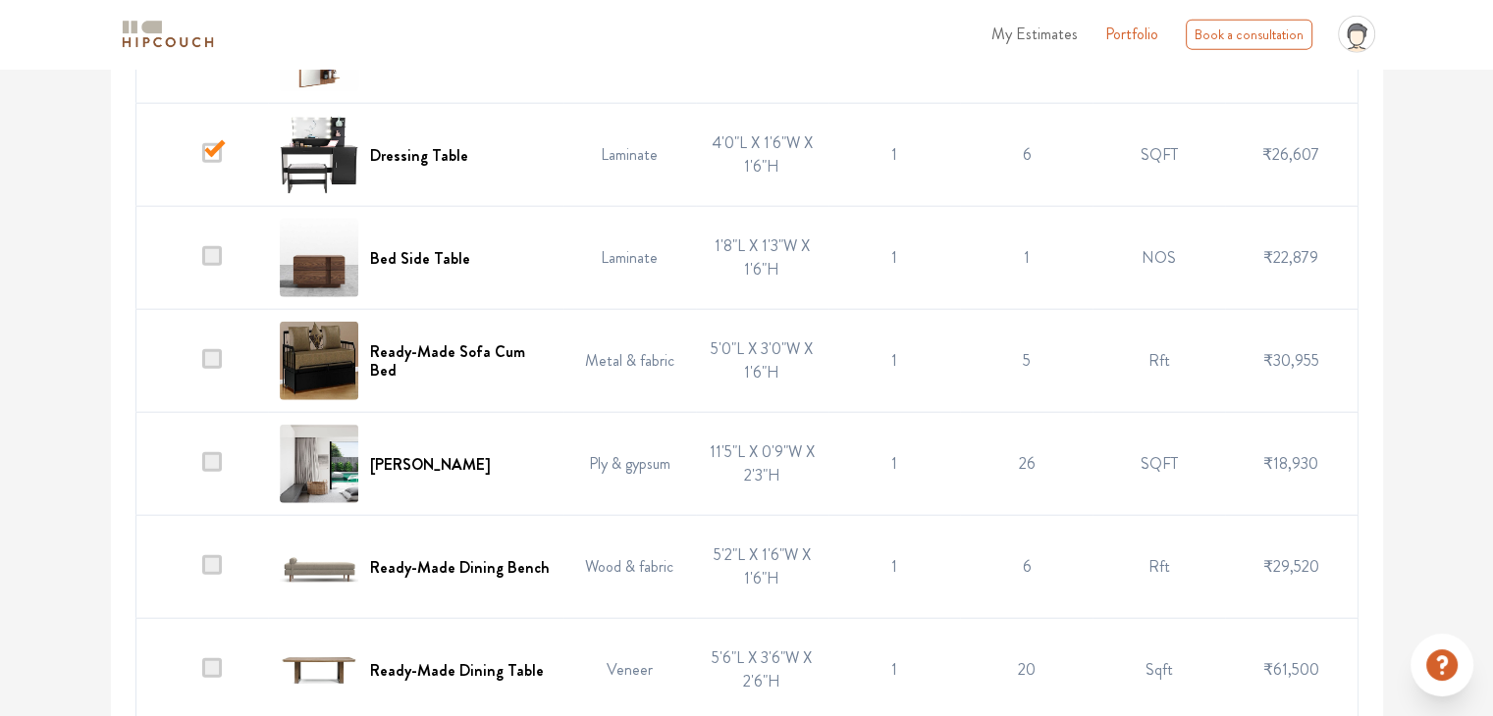
scroll to position [4670, 0]
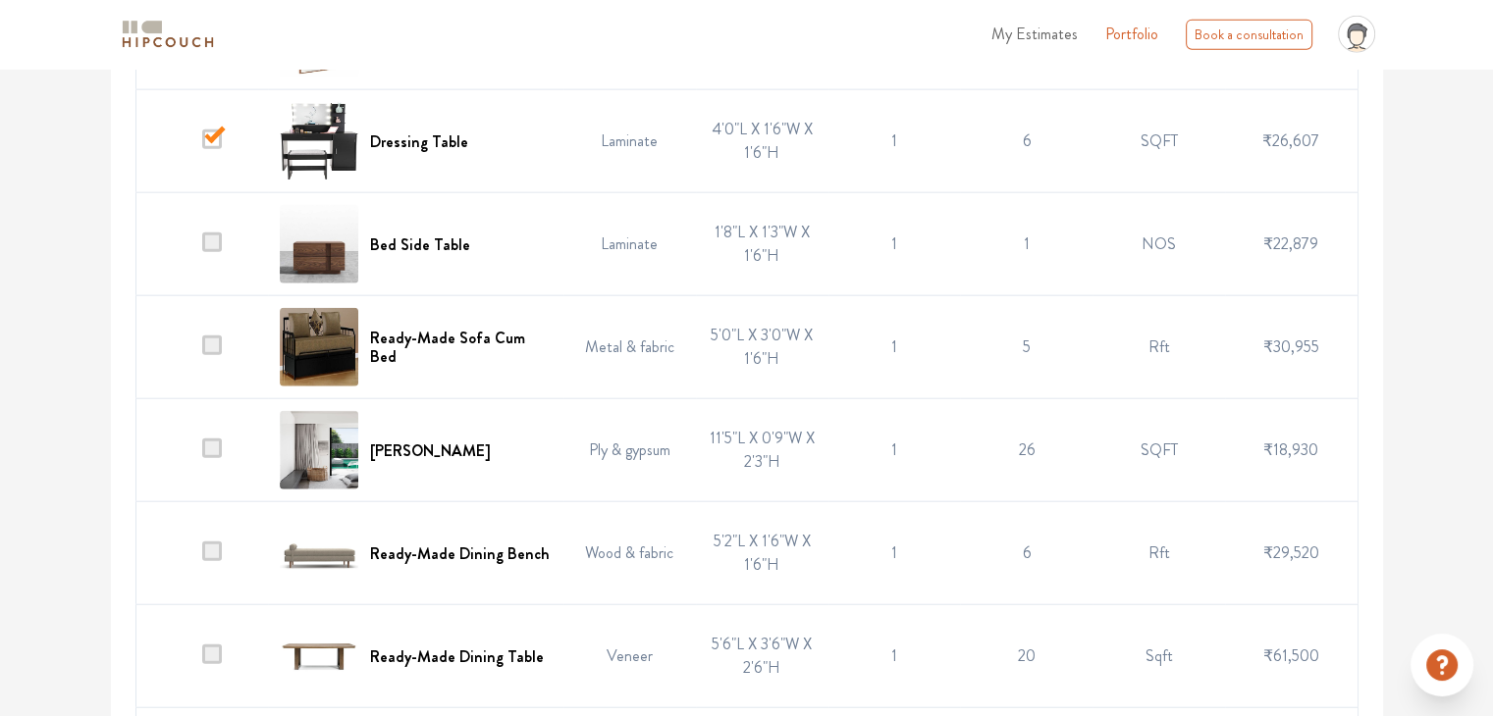
click at [213, 339] on span at bounding box center [212, 346] width 20 height 20
click at [202, 352] on input "checkbox" at bounding box center [202, 352] width 0 height 0
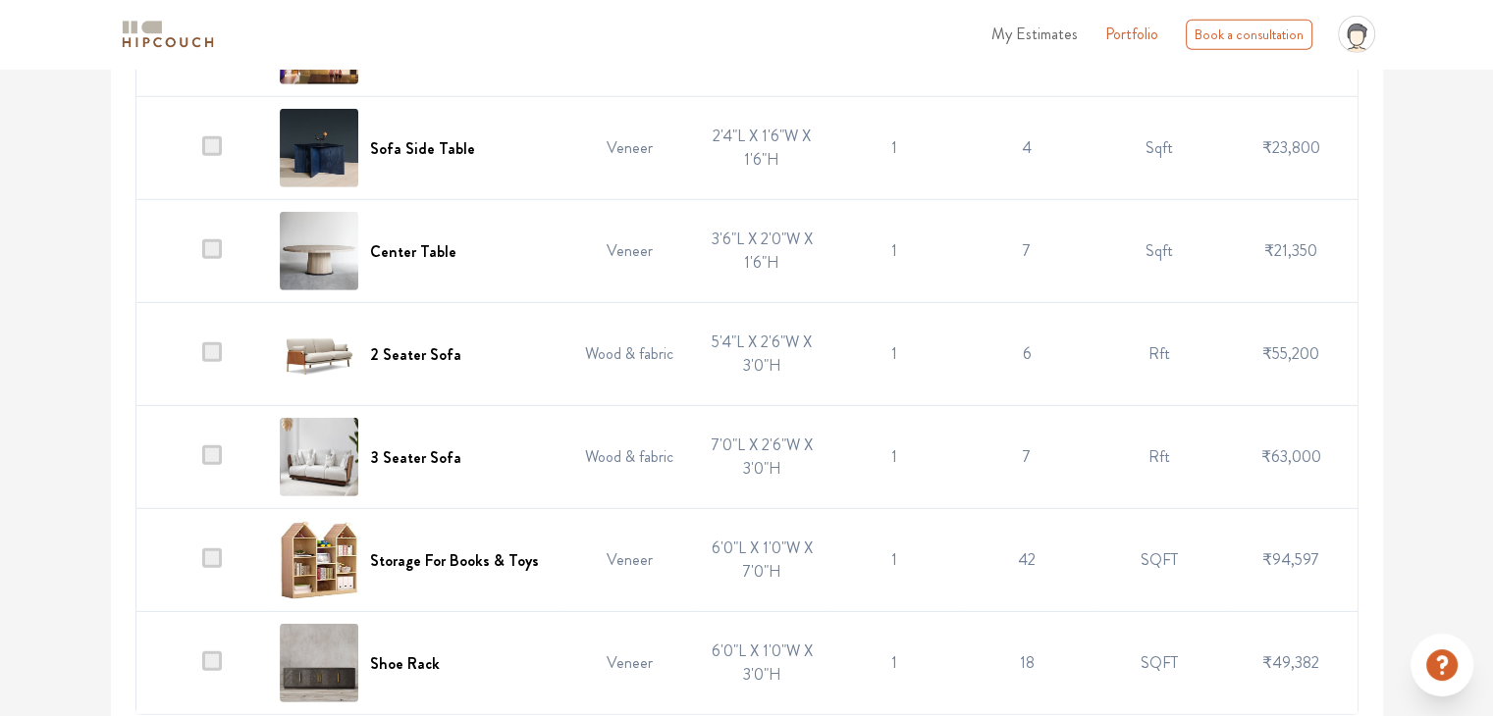
scroll to position [5695, 0]
click at [211, 548] on span at bounding box center [212, 558] width 20 height 20
click at [202, 564] on input "checkbox" at bounding box center [202, 564] width 0 height 0
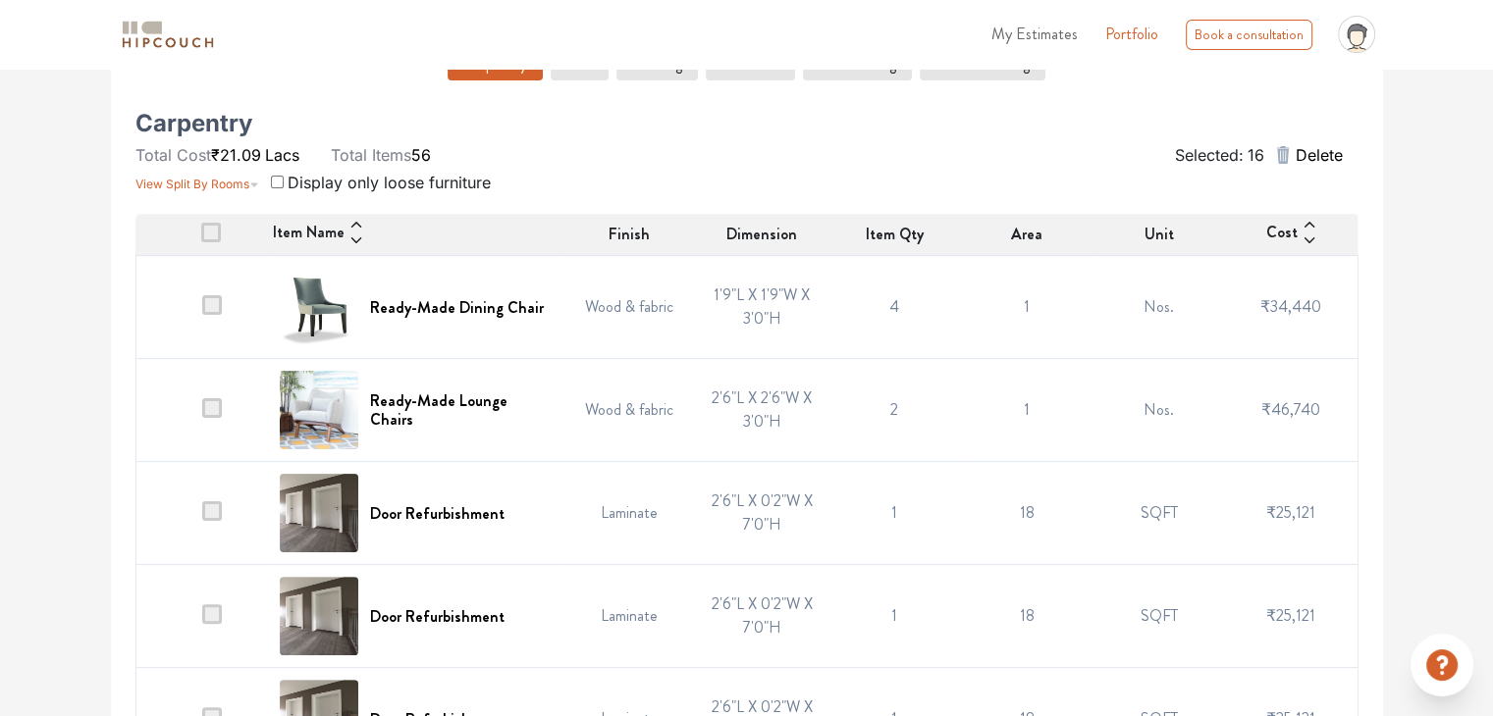
scroll to position [0, 0]
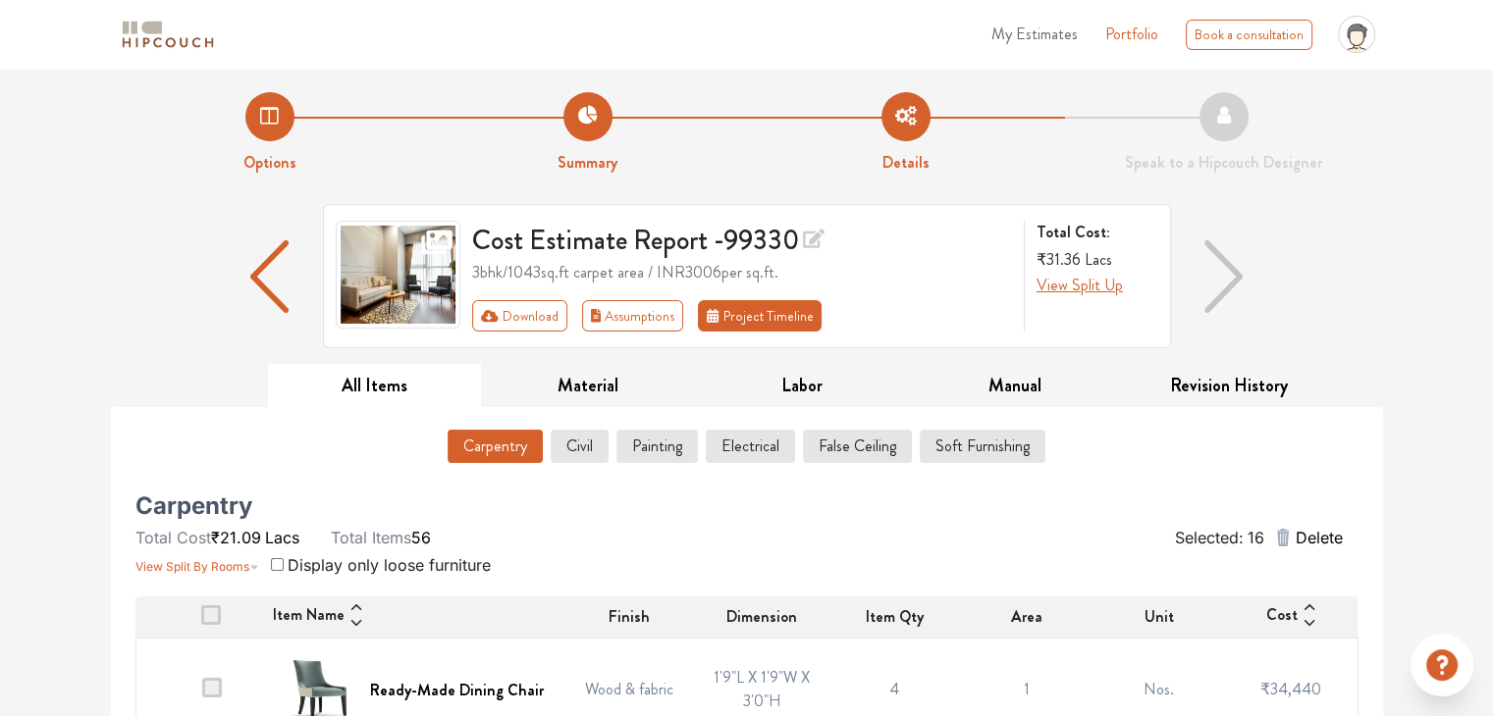
drag, startPoint x: 717, startPoint y: 361, endPoint x: 729, endPoint y: 323, distance: 40.0
click at [729, 323] on div "Cost Estimate Report - 99330 3bhk / 1043 sq.ft carpet area / INR 3006 per sq.ft…" at bounding box center [747, 284] width 1272 height 160
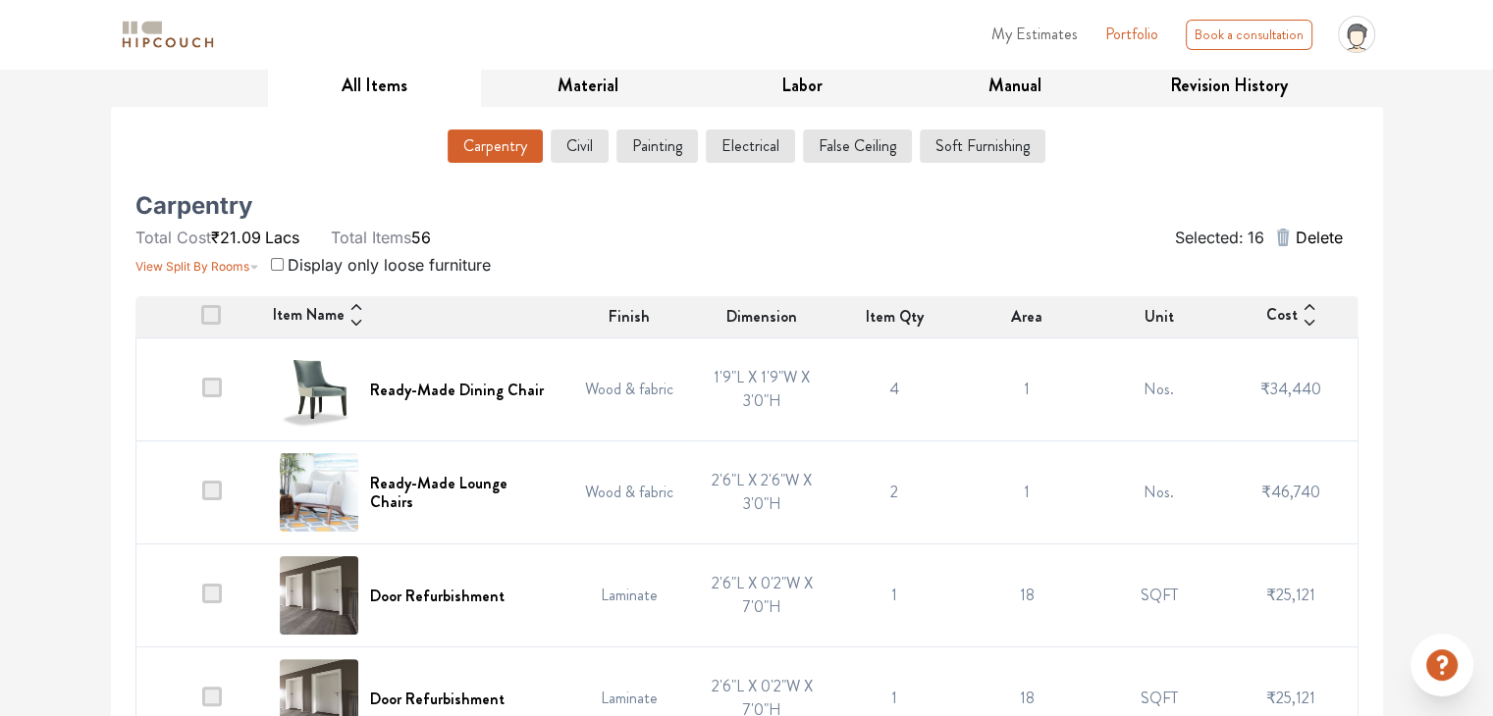
scroll to position [297, 0]
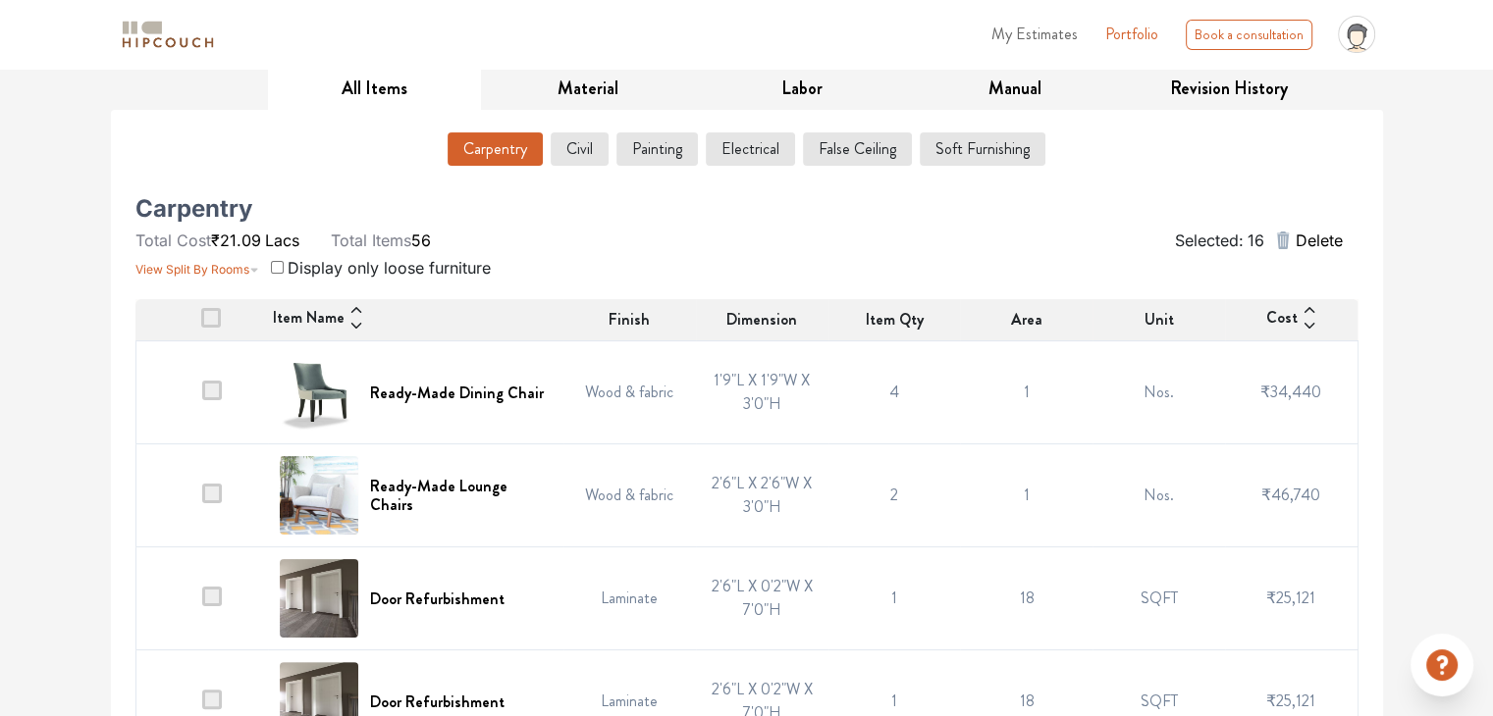
click at [1281, 236] on icon "button" at bounding box center [1283, 241] width 13 height 18
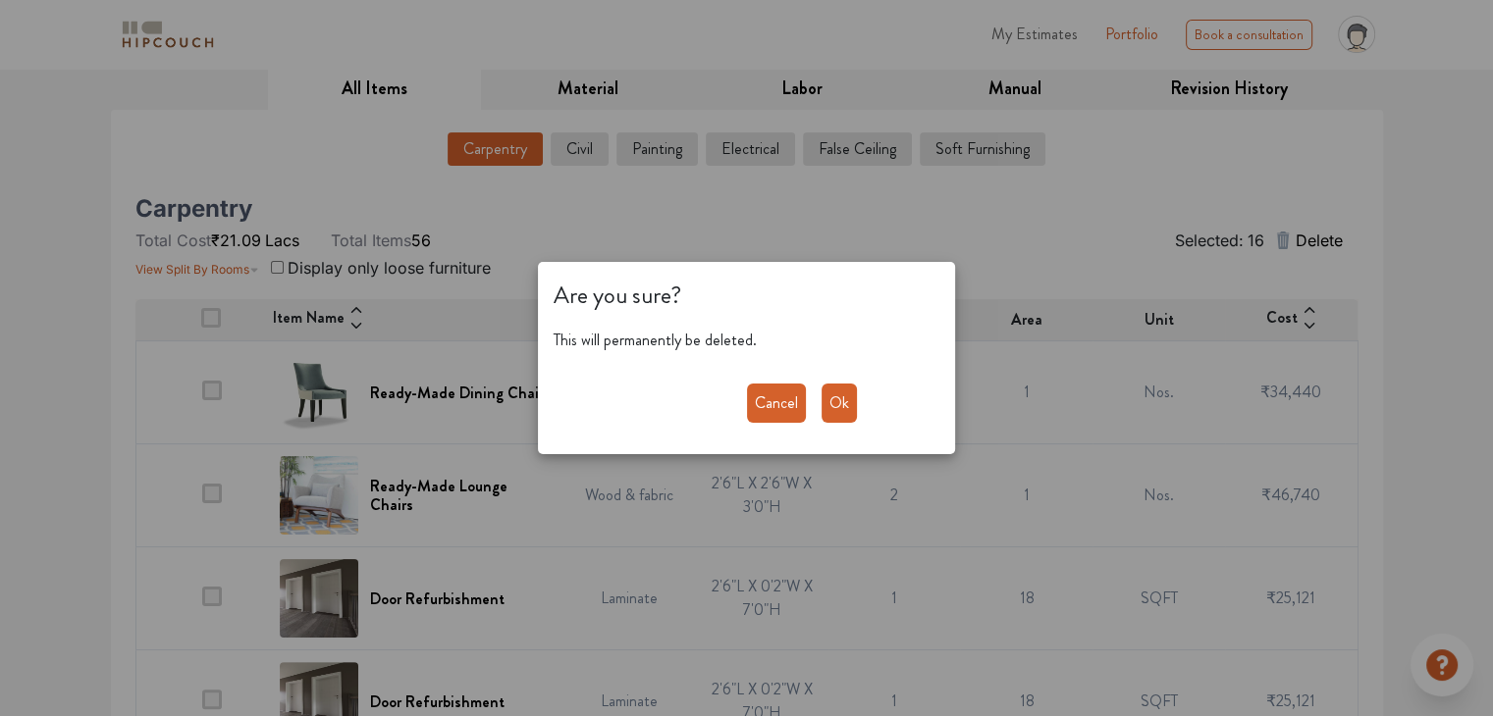
click at [844, 406] on button "Ok" at bounding box center [838, 403] width 35 height 39
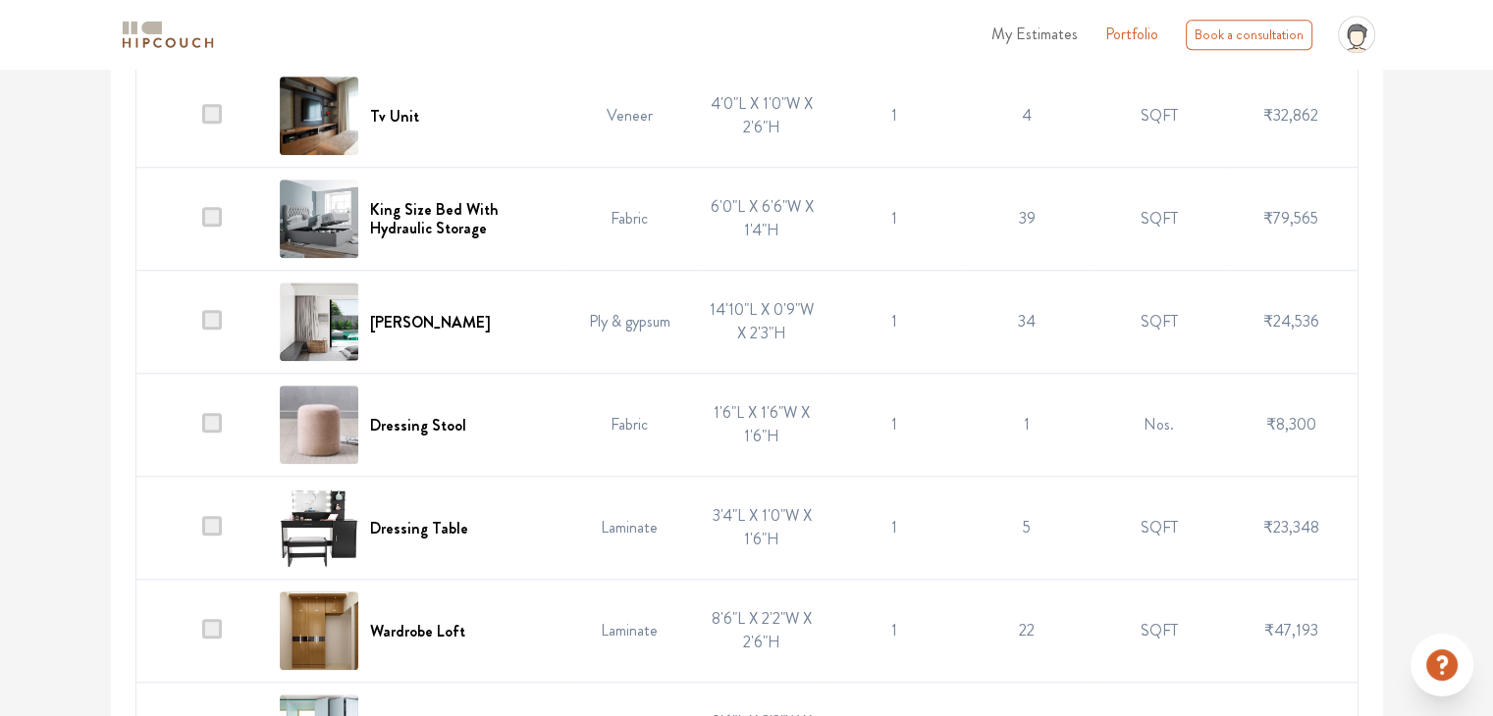
scroll to position [0, 0]
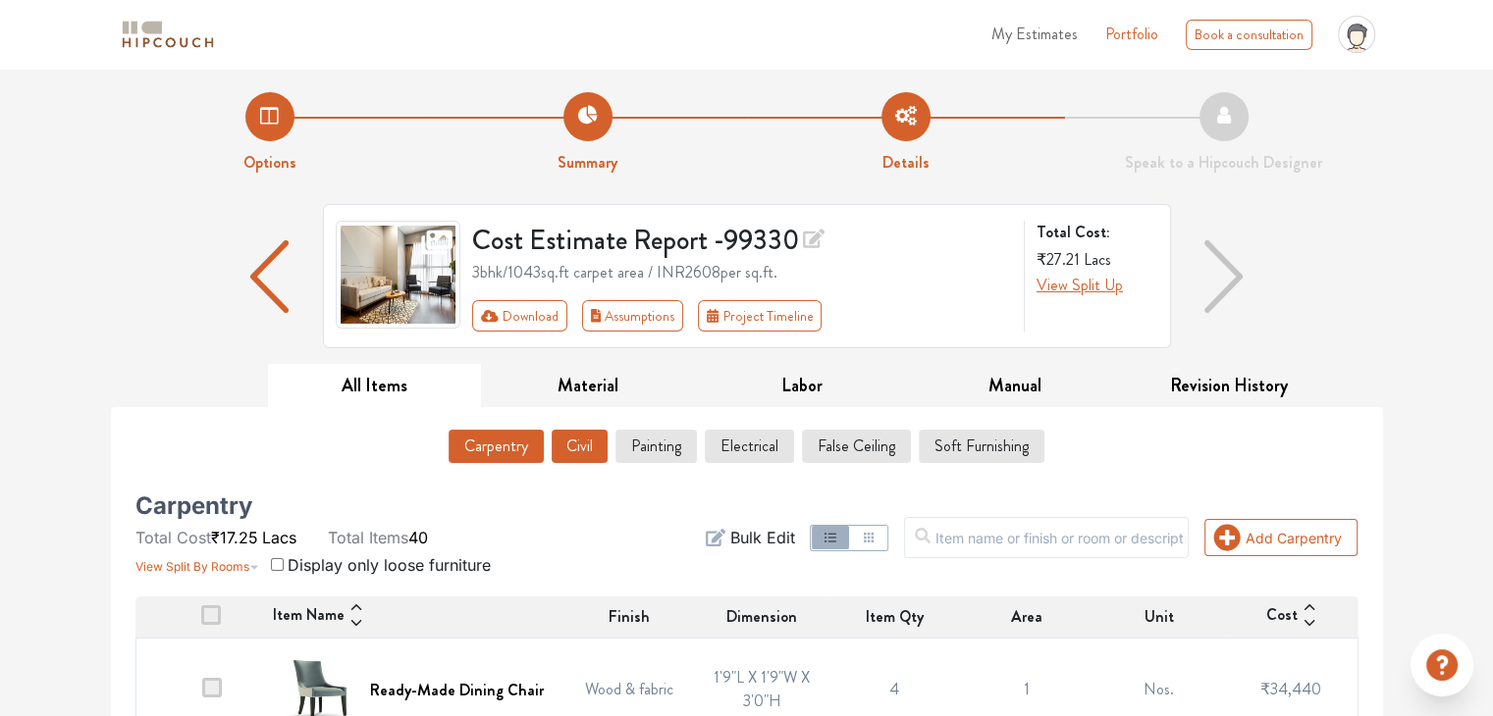
click at [586, 447] on button "Civil" at bounding box center [579, 446] width 56 height 33
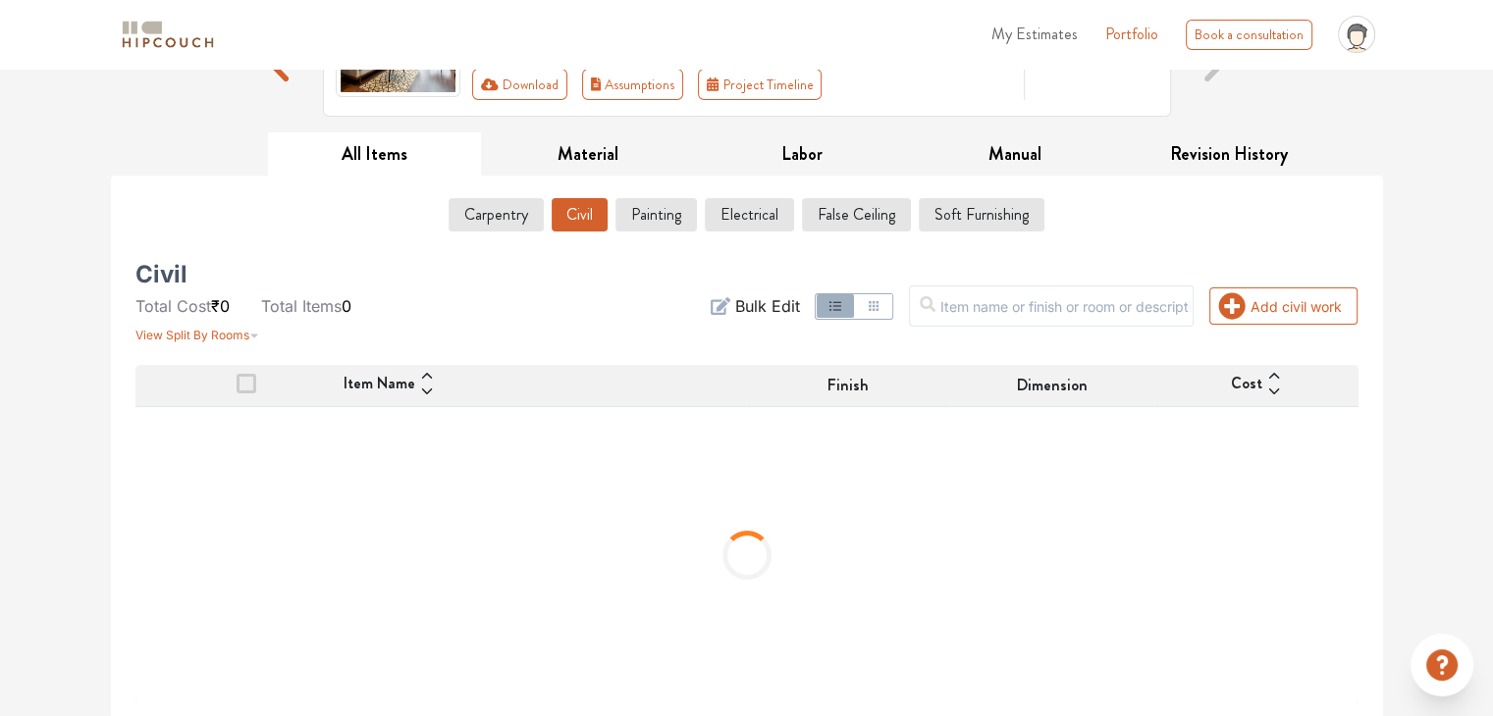
scroll to position [141, 0]
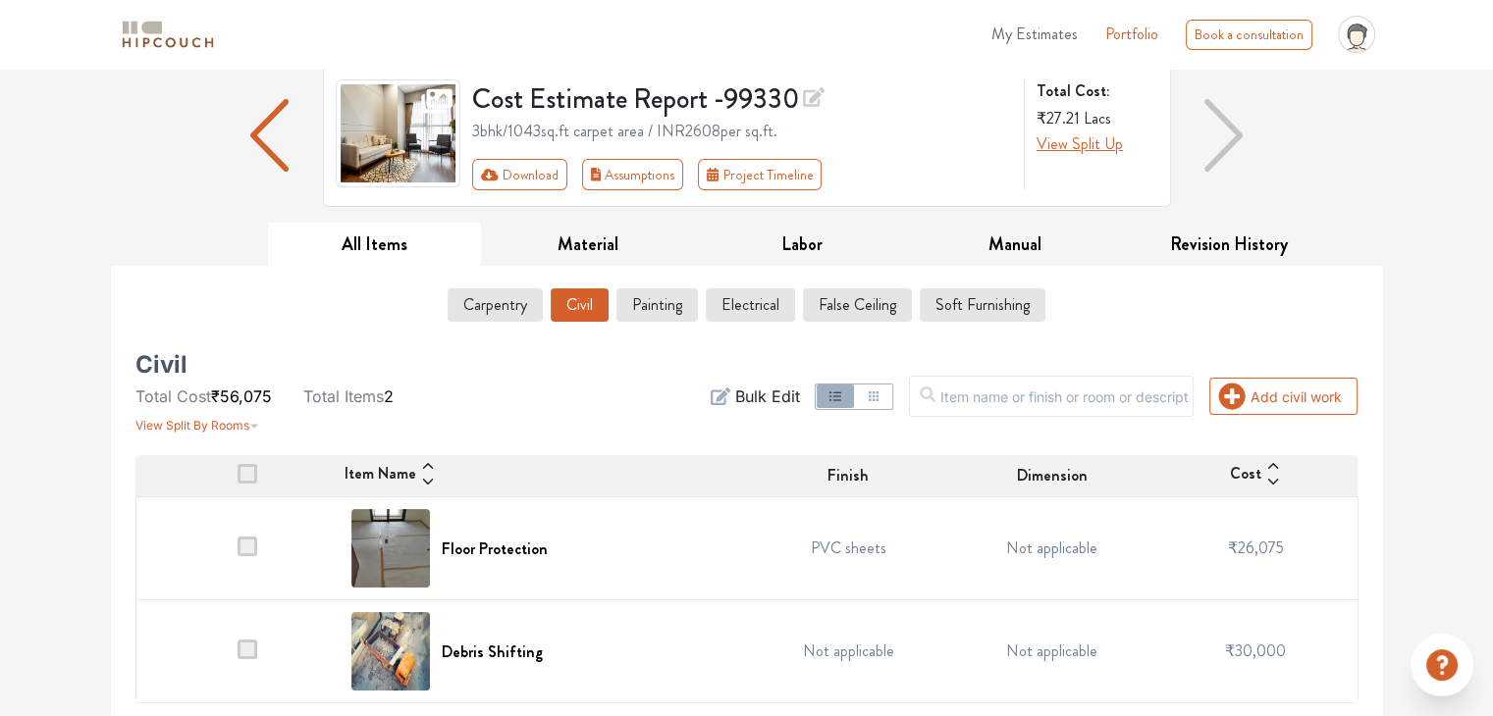
click at [248, 544] on span at bounding box center [247, 547] width 20 height 20
click at [237, 553] on input "checkbox" at bounding box center [237, 553] width 0 height 0
click at [242, 476] on span at bounding box center [247, 474] width 20 height 20
click at [237, 481] on input "checkbox" at bounding box center [237, 481] width 0 height 0
click at [645, 311] on button "Painting" at bounding box center [656, 305] width 79 height 33
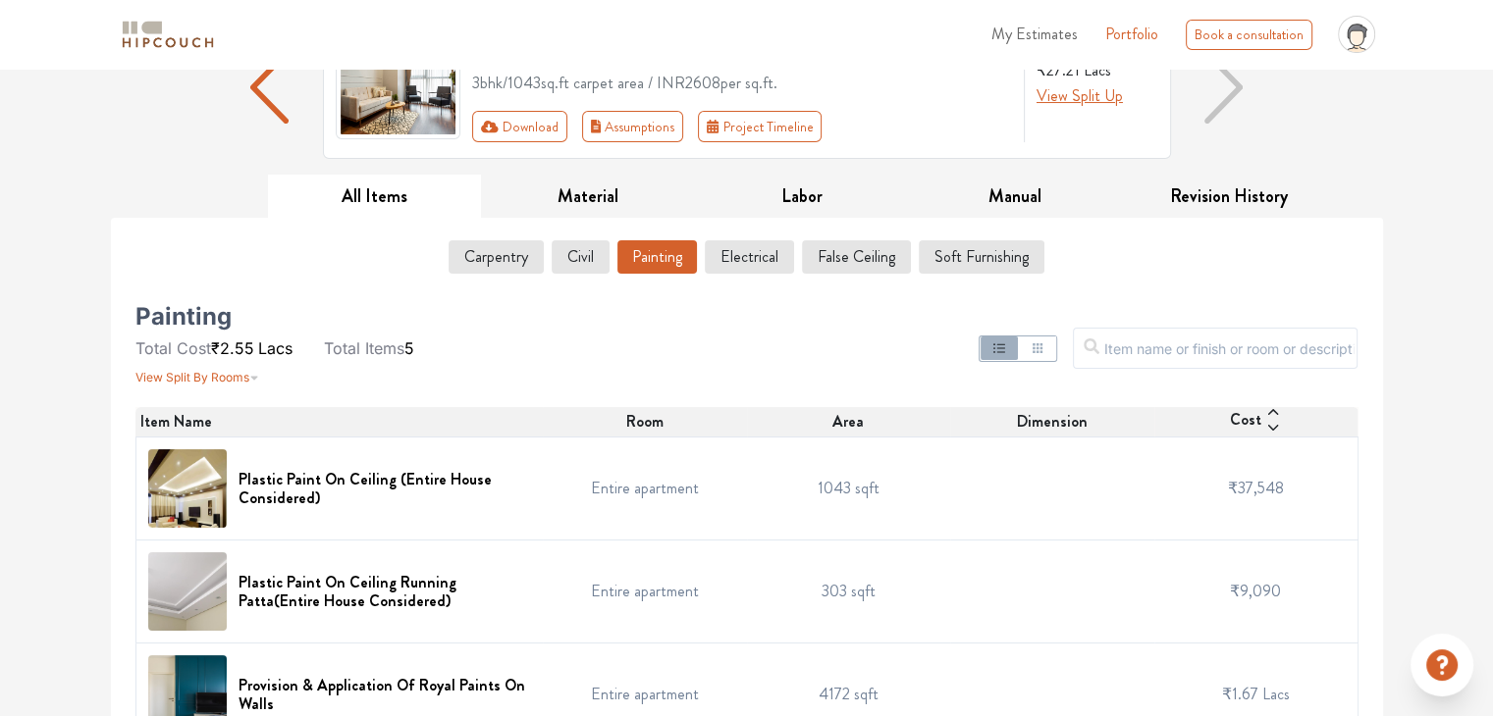
scroll to position [188, 0]
click at [749, 256] on button "Electrical" at bounding box center [750, 257] width 87 height 33
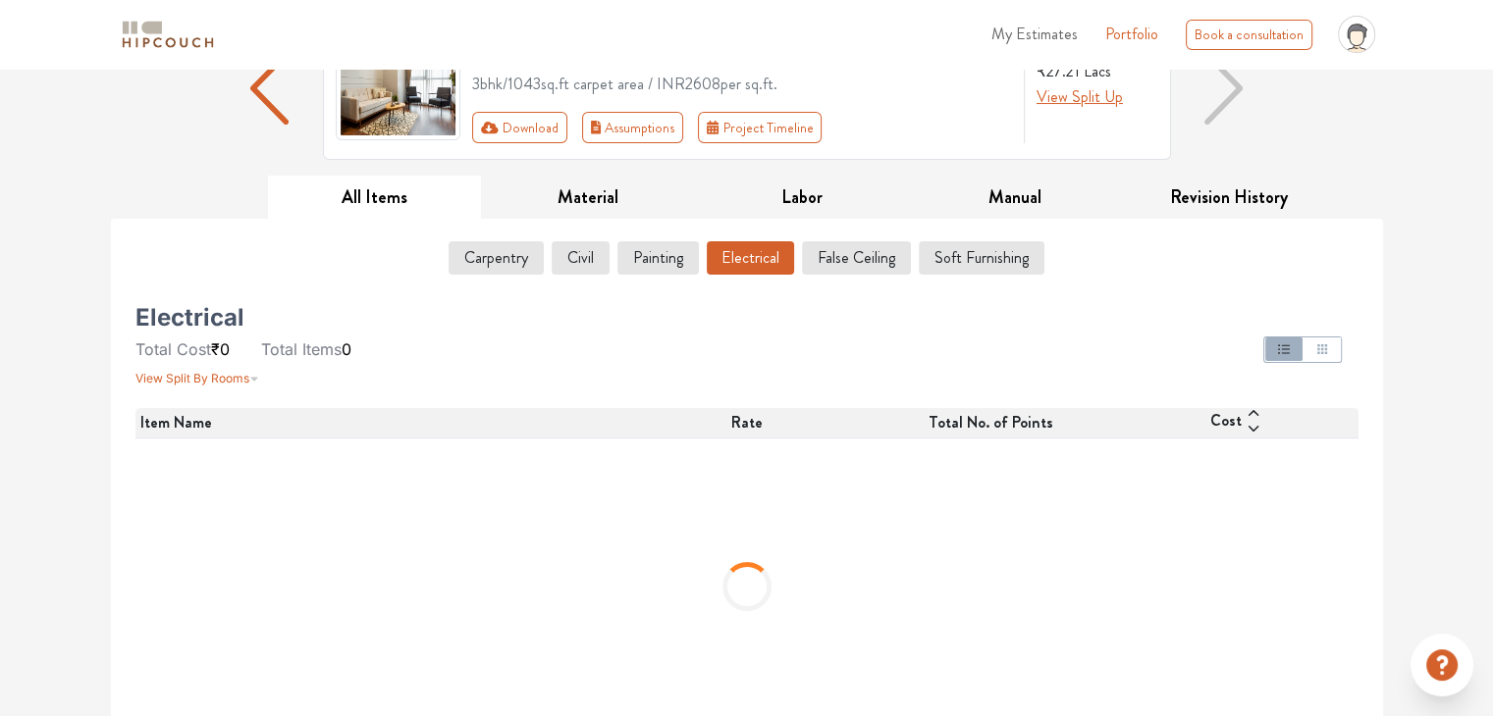
scroll to position [26, 0]
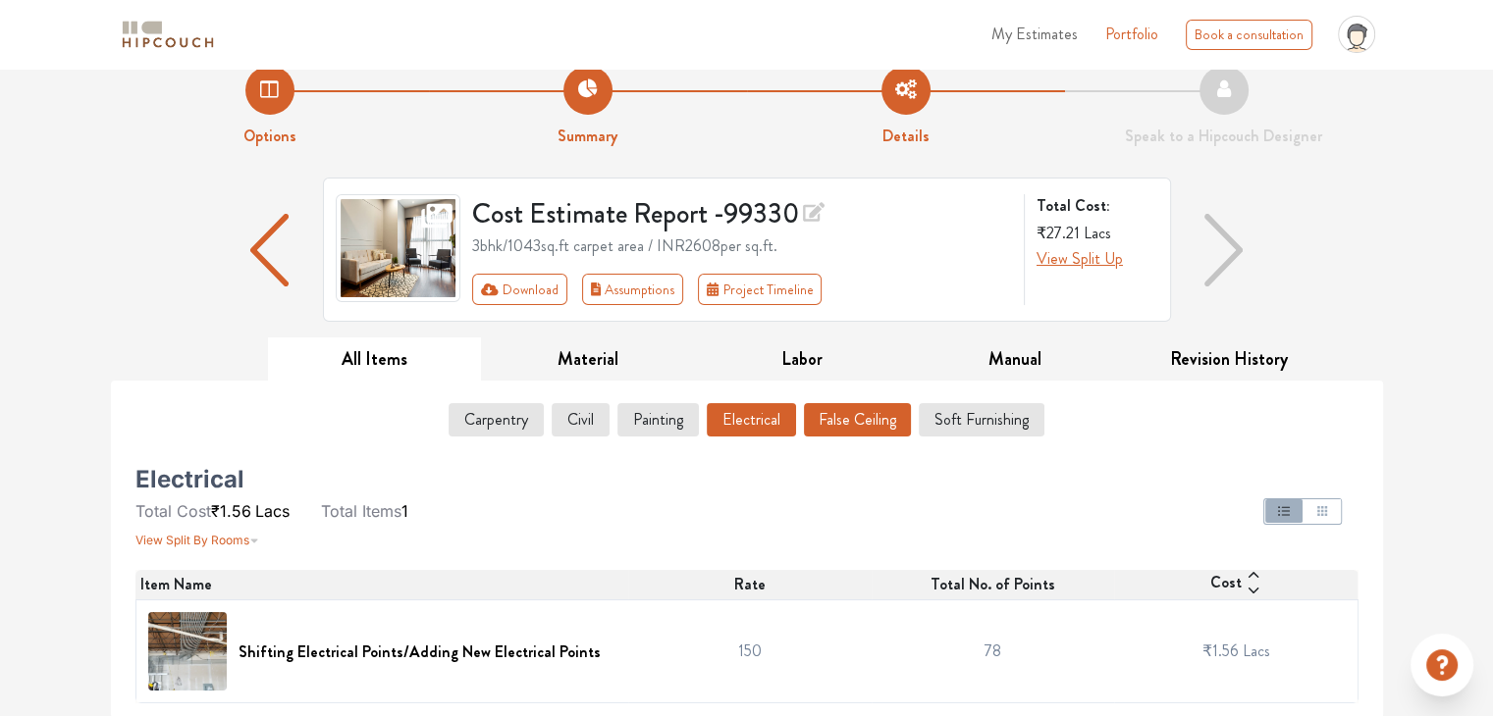
click at [851, 427] on button "False Ceiling" at bounding box center [857, 419] width 107 height 33
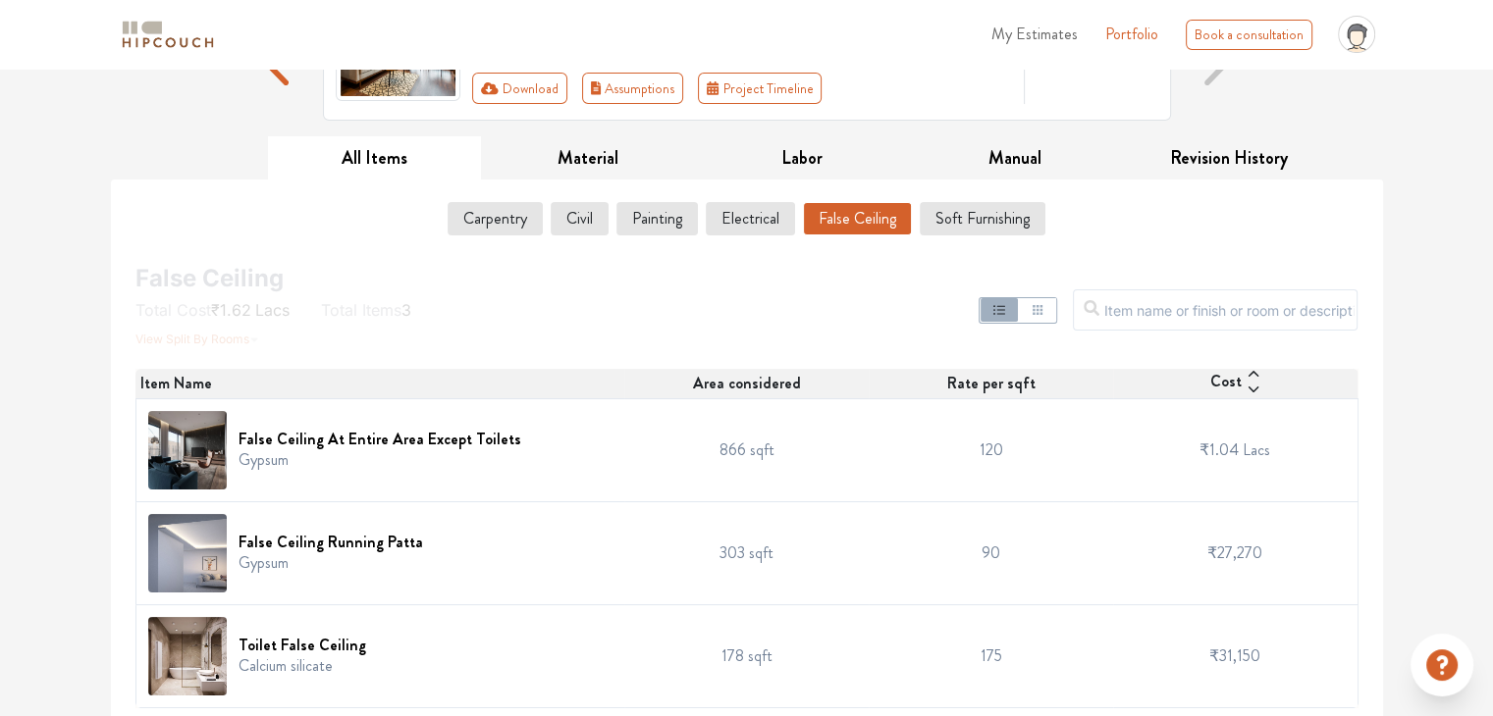
scroll to position [232, 0]
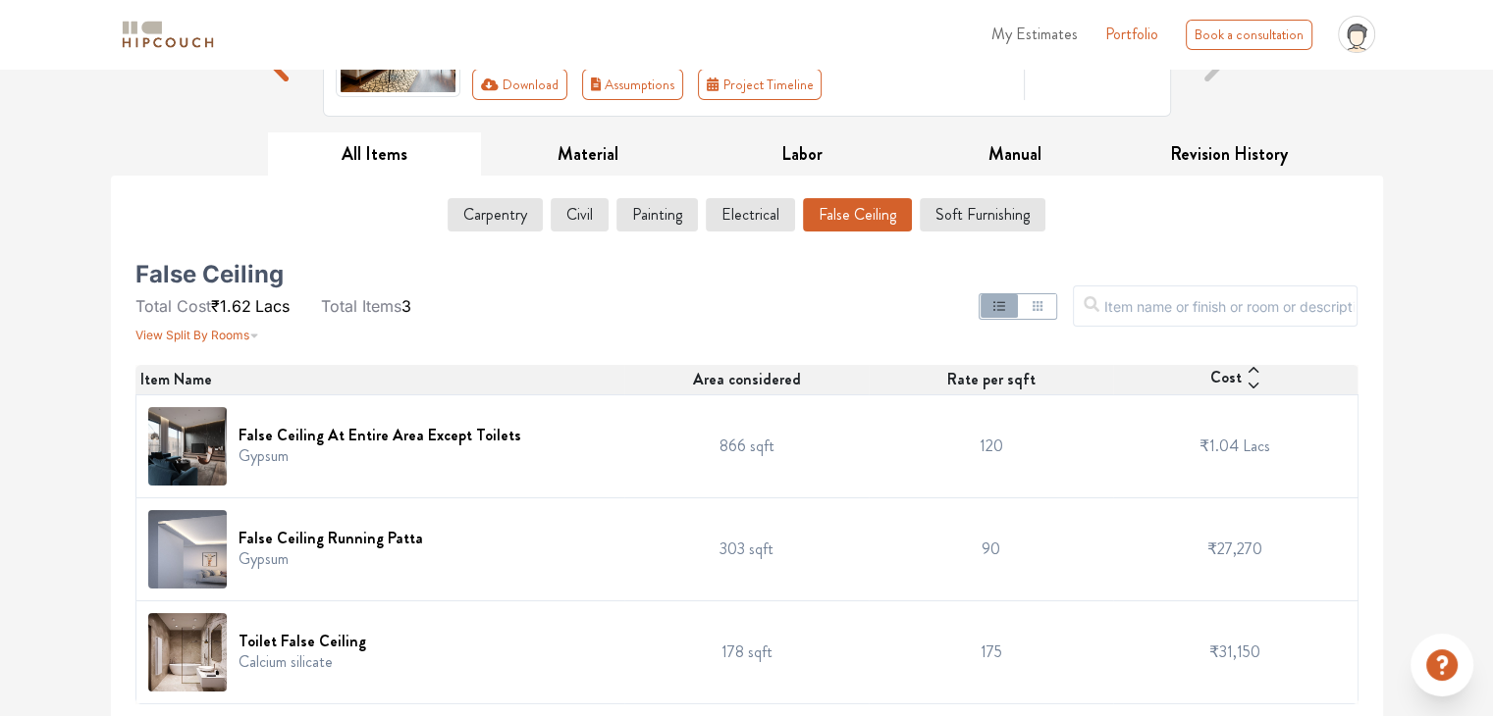
click at [473, 654] on div "Toilet False Ceiling Calcium silicate" at bounding box center [380, 652] width 465 height 79
click at [175, 639] on img at bounding box center [187, 652] width 79 height 79
click at [271, 634] on h6 "Toilet False Ceiling" at bounding box center [302, 641] width 128 height 19
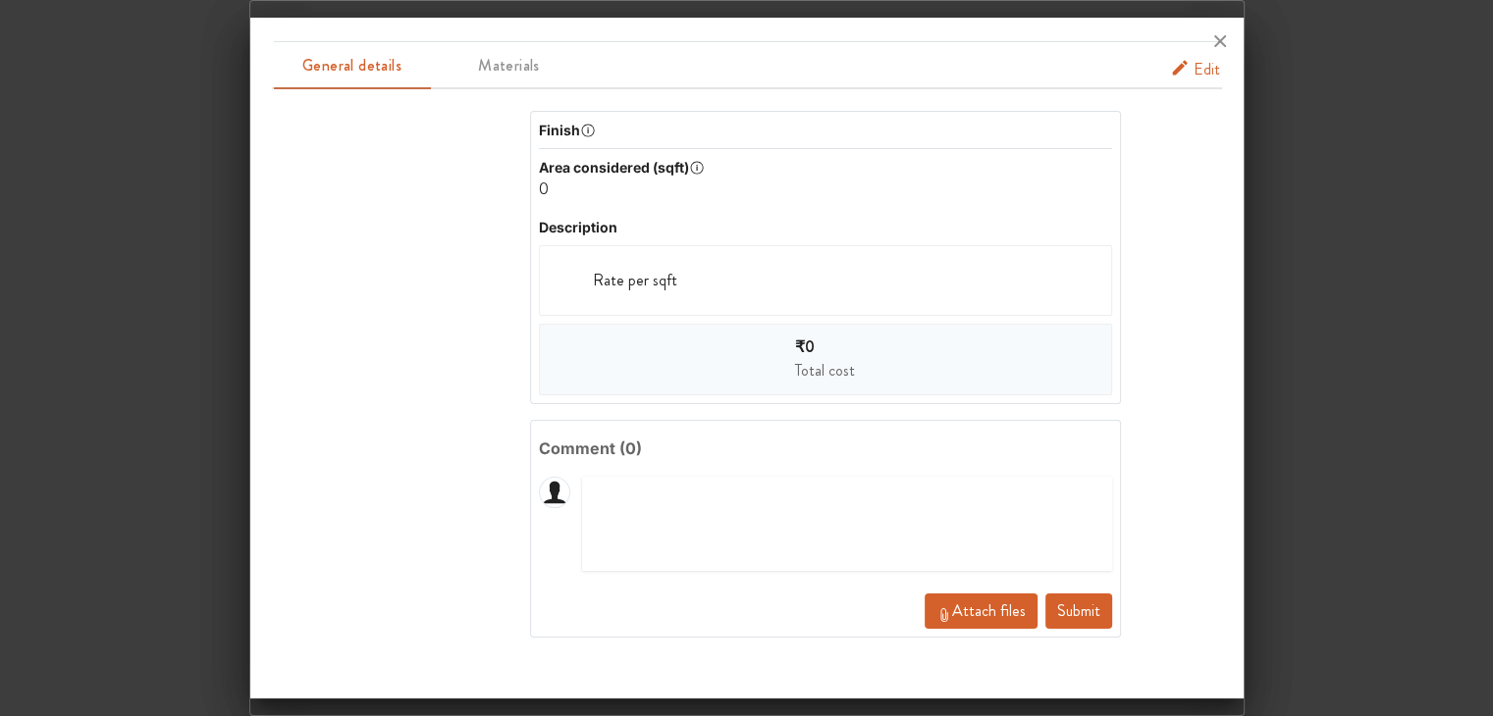
scroll to position [0, 0]
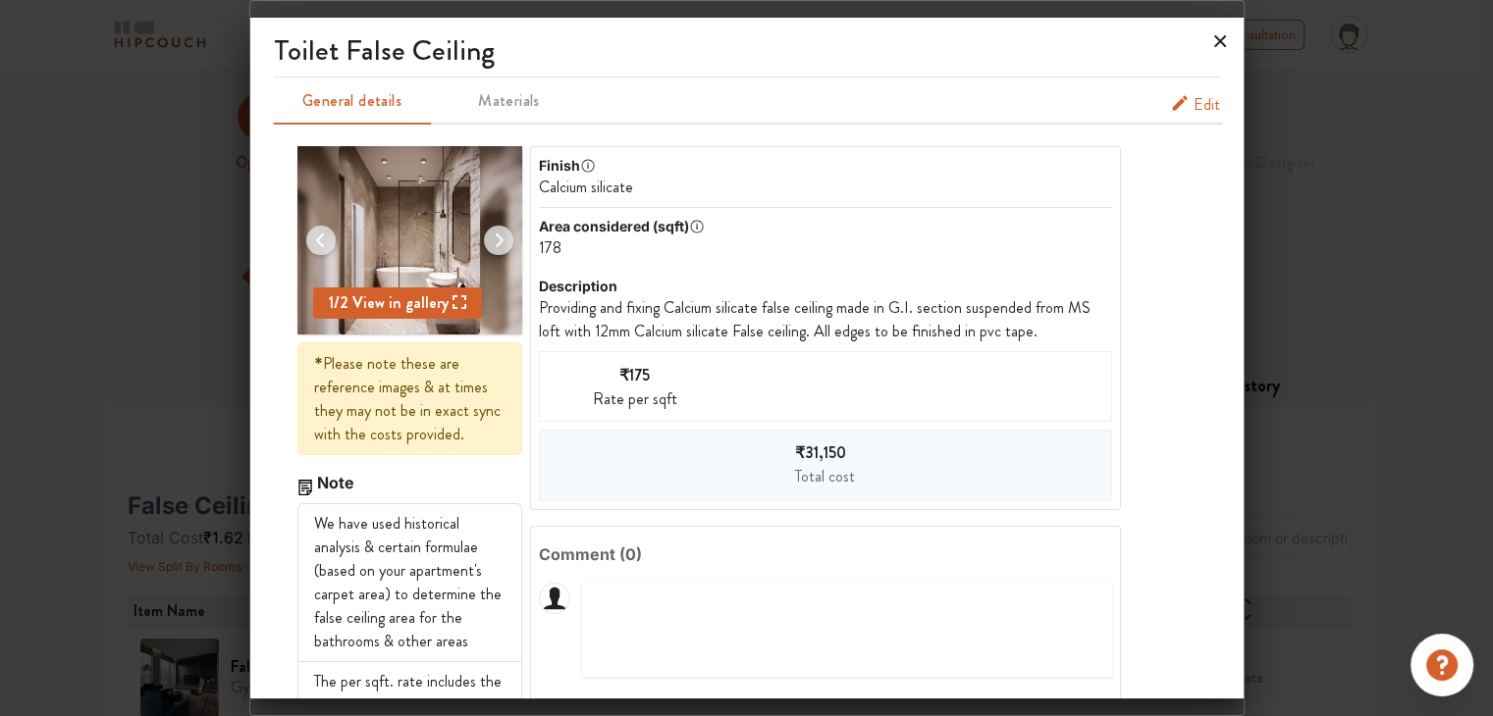
click at [1222, 36] on icon at bounding box center [1219, 41] width 31 height 31
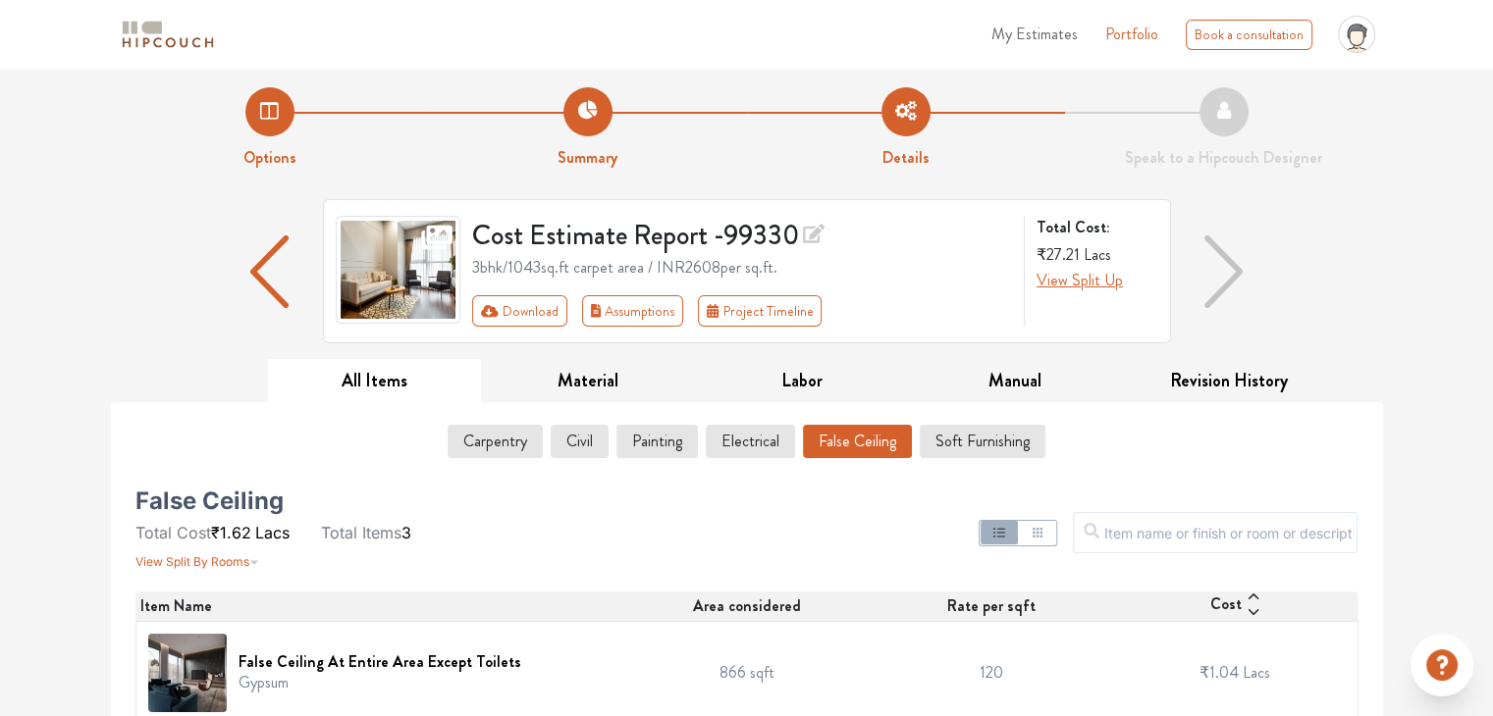
scroll to position [4, 0]
click at [993, 446] on button "Soft Furnishing" at bounding box center [982, 442] width 124 height 33
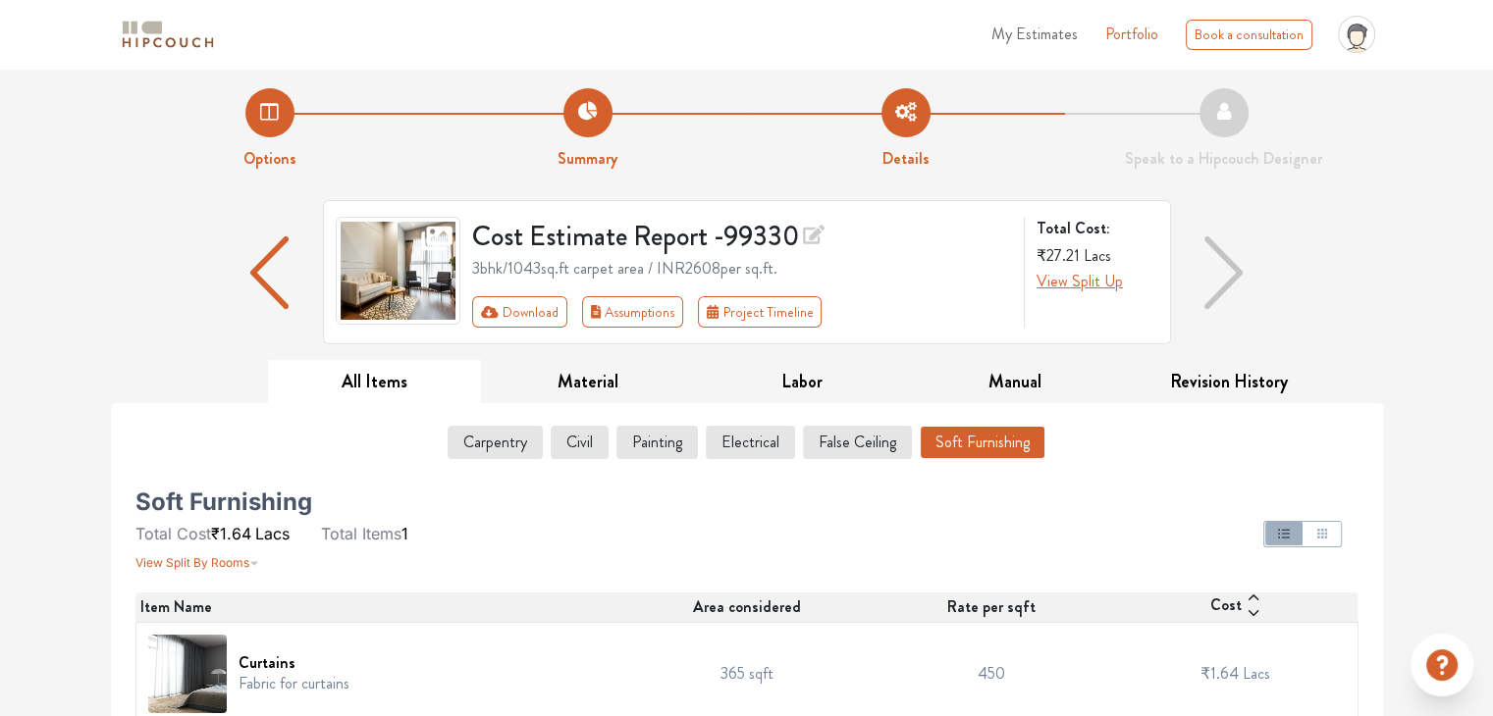
scroll to position [26, 0]
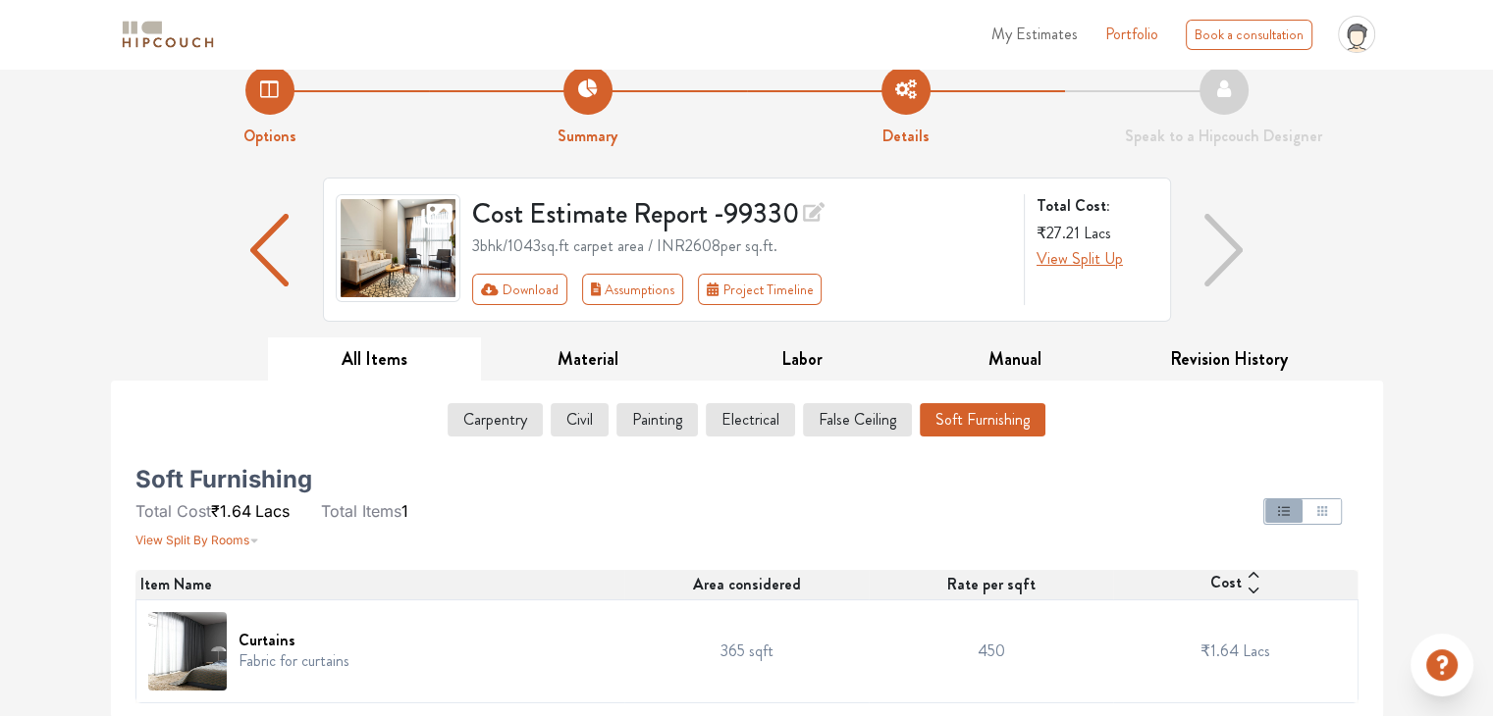
drag, startPoint x: 617, startPoint y: 564, endPoint x: 508, endPoint y: 516, distance: 119.1
click at [508, 516] on div "Soft Furnishing Total Cost ₹1.64 Lacs Total Items 1 View Split By Rooms" at bounding box center [331, 511] width 392 height 79
click at [509, 425] on button "Carpentry" at bounding box center [494, 419] width 93 height 33
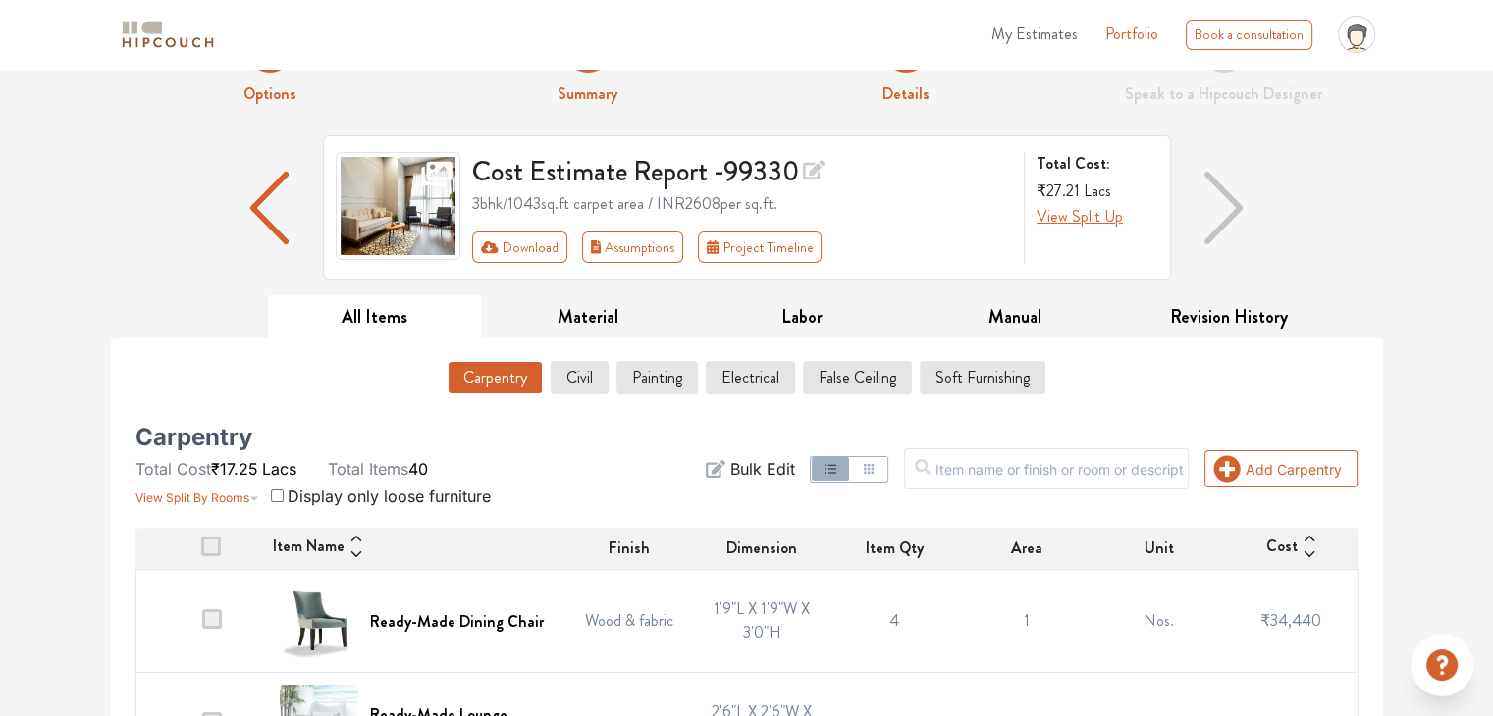
scroll to position [0, 0]
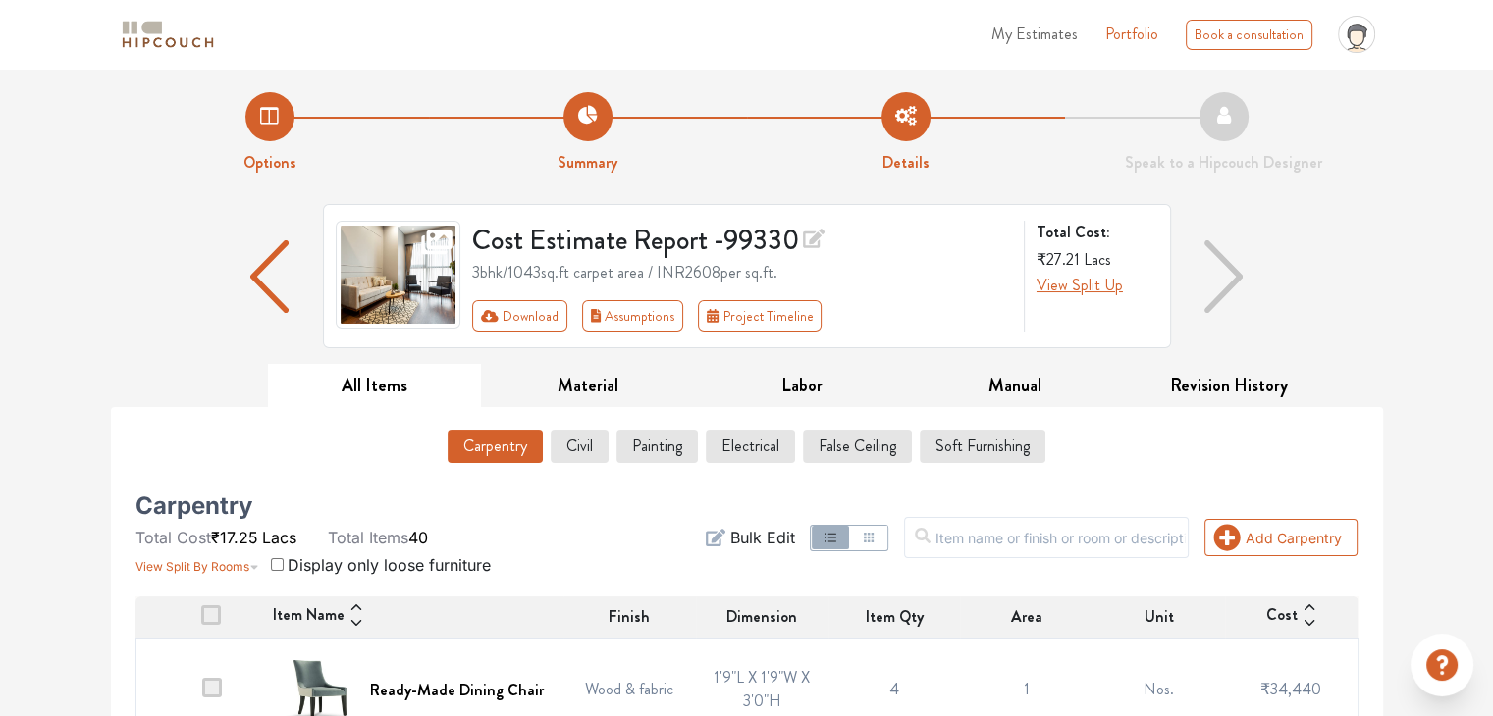
click at [1224, 280] on img "button" at bounding box center [1223, 276] width 39 height 73
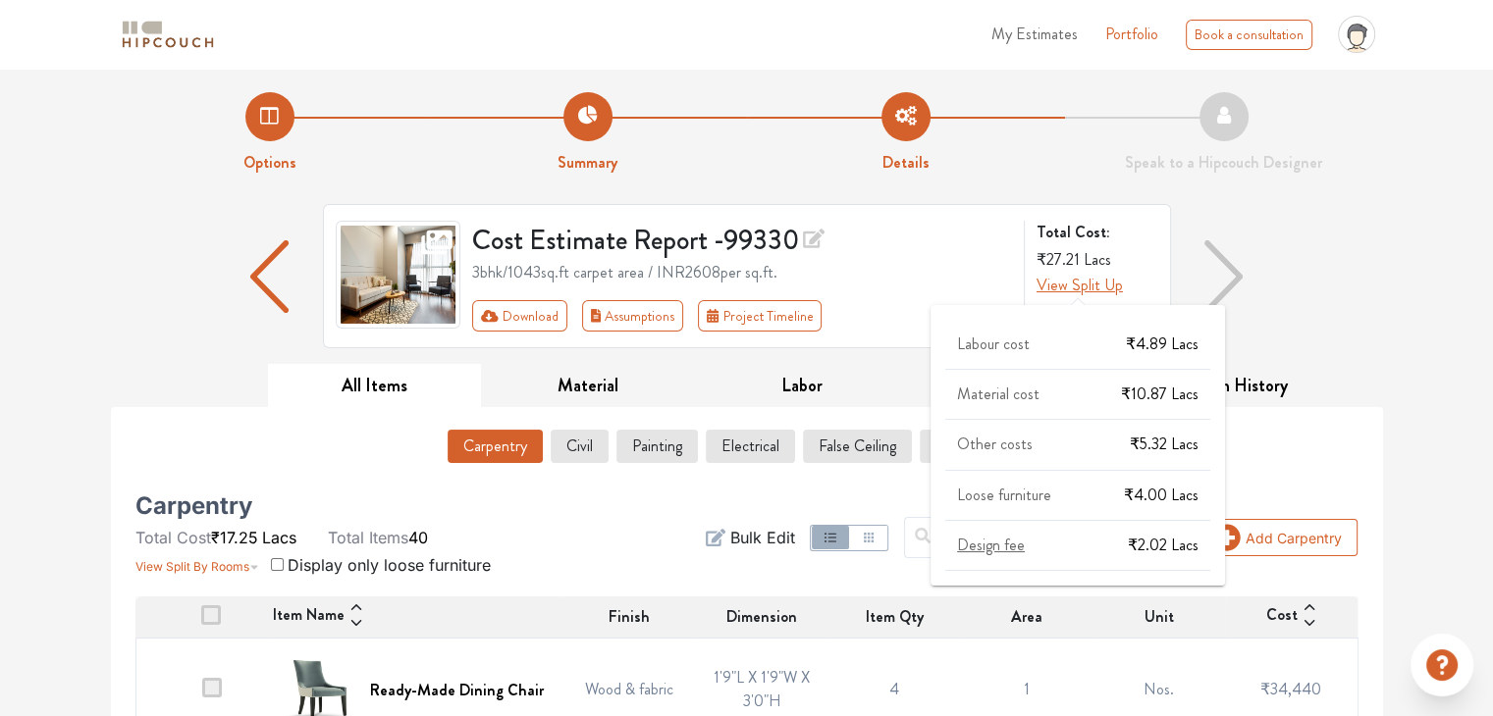
click at [1103, 291] on span "View Split Up" at bounding box center [1079, 285] width 86 height 23
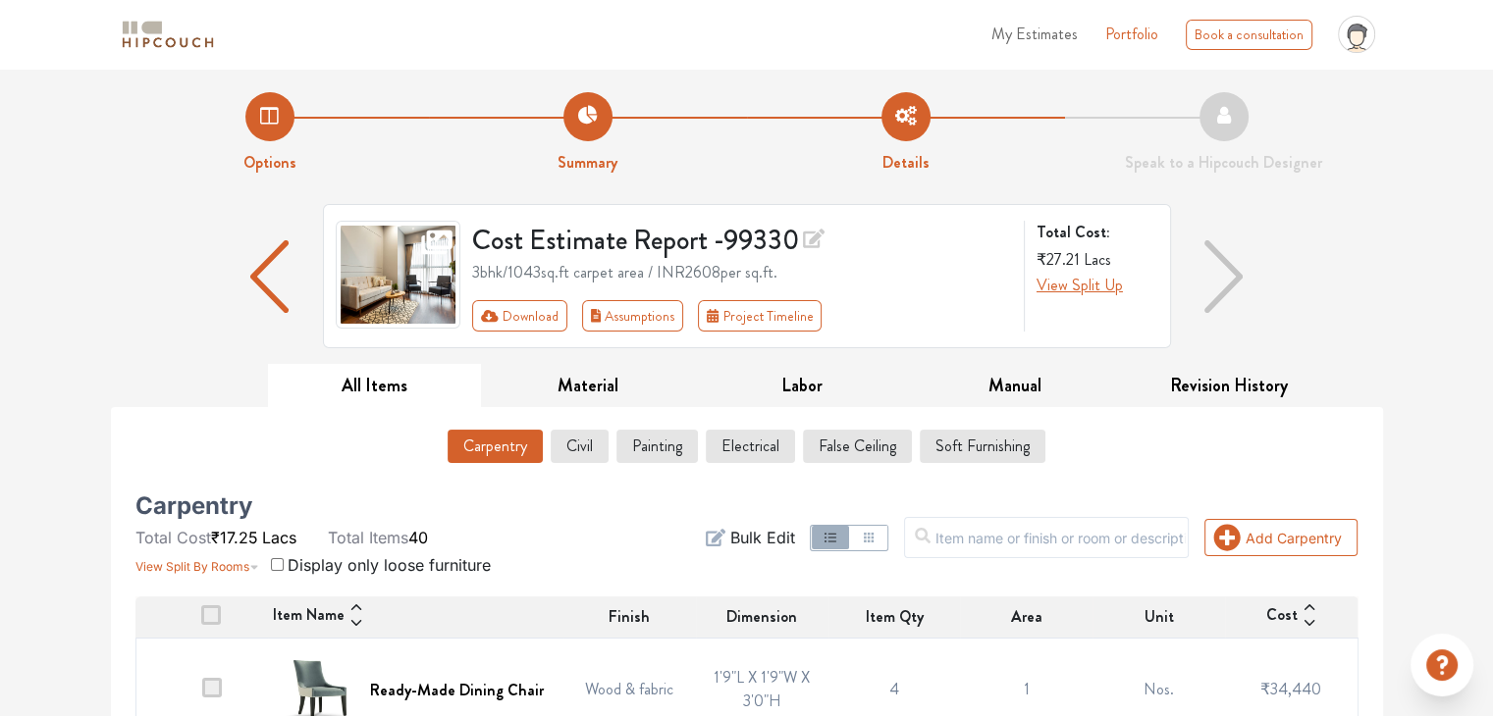
click at [1330, 252] on div "Cost Estimate Report - 99330 3bhk / 1043 sq.ft carpet area / INR 2608 per sq.ft…" at bounding box center [747, 284] width 1272 height 160
click at [730, 326] on button "Project Timeline" at bounding box center [760, 315] width 124 height 31
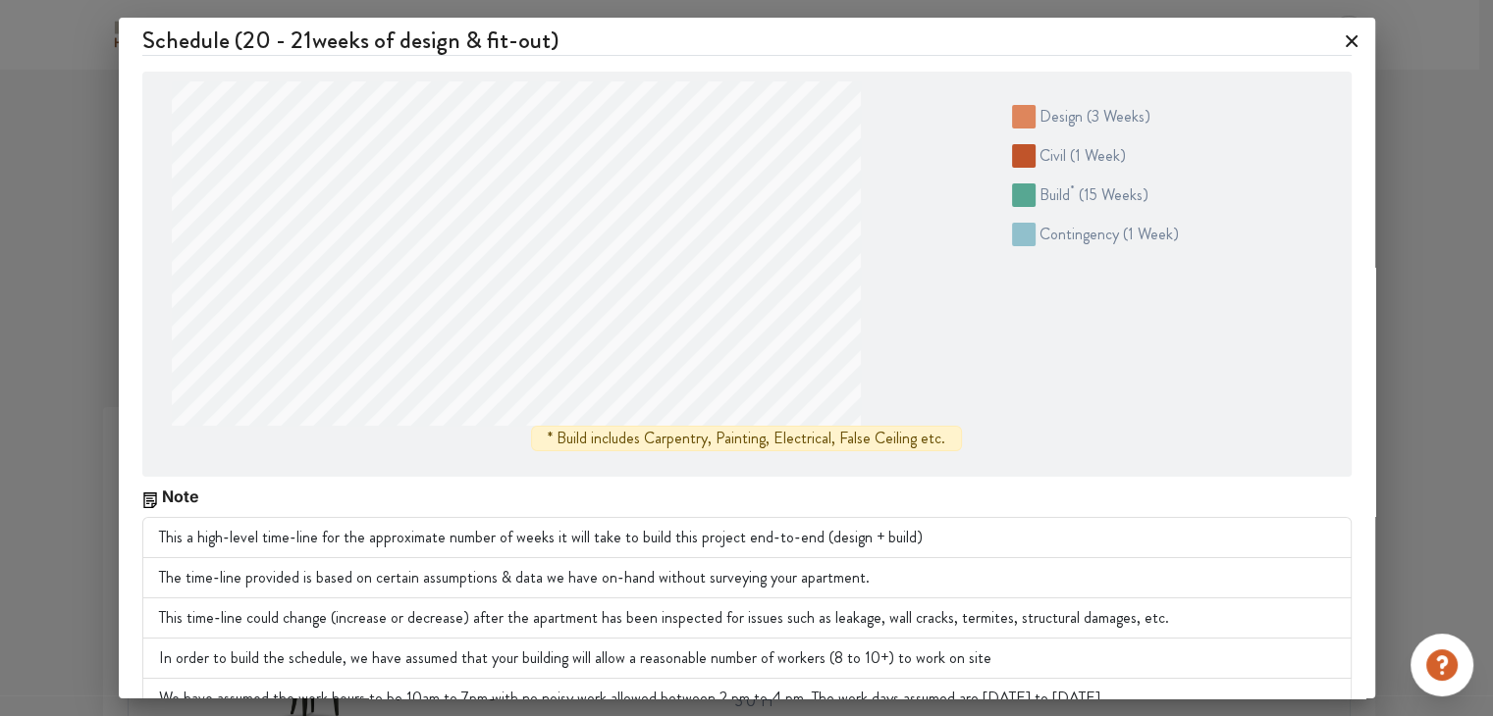
click at [1345, 44] on icon at bounding box center [1351, 41] width 12 height 12
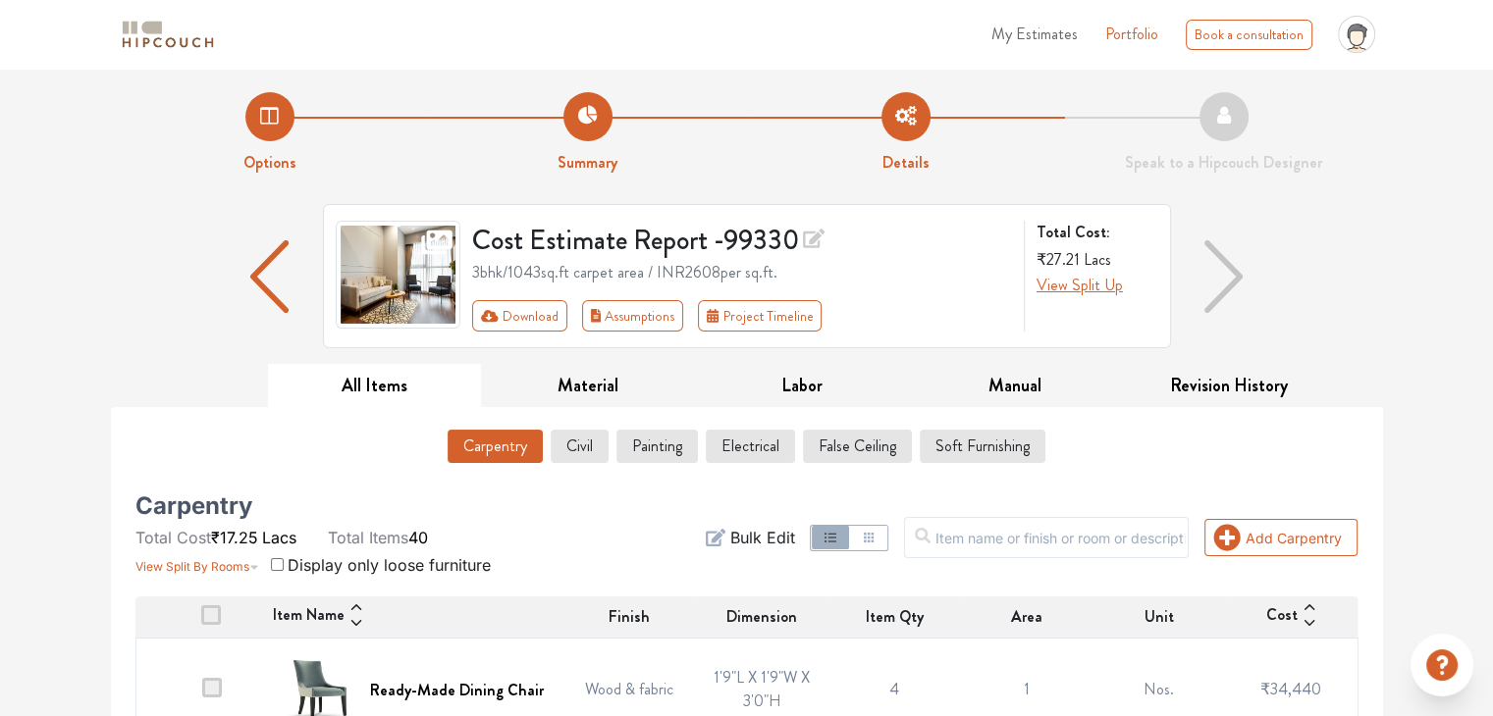
click at [1224, 268] on img "button" at bounding box center [1223, 276] width 39 height 73
click at [596, 389] on button "Material" at bounding box center [588, 386] width 214 height 44
